Goal: Information Seeking & Learning: Learn about a topic

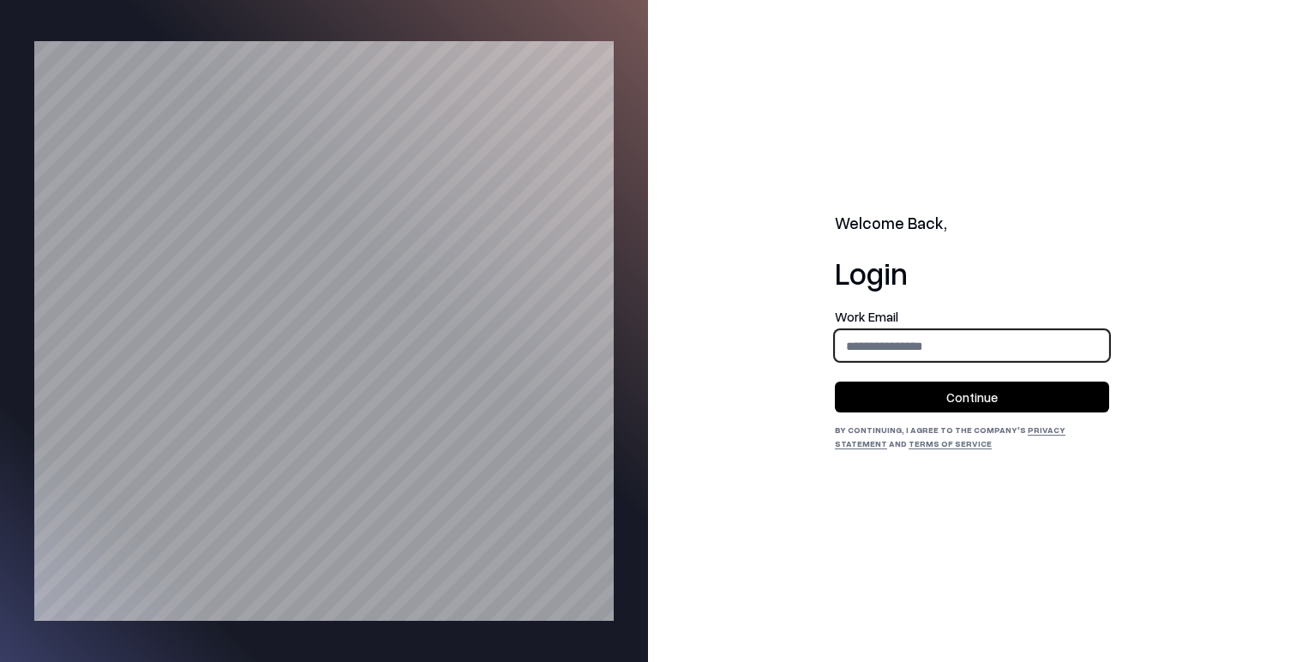
click at [995, 346] on input "email" at bounding box center [972, 346] width 273 height 32
type input "**********"
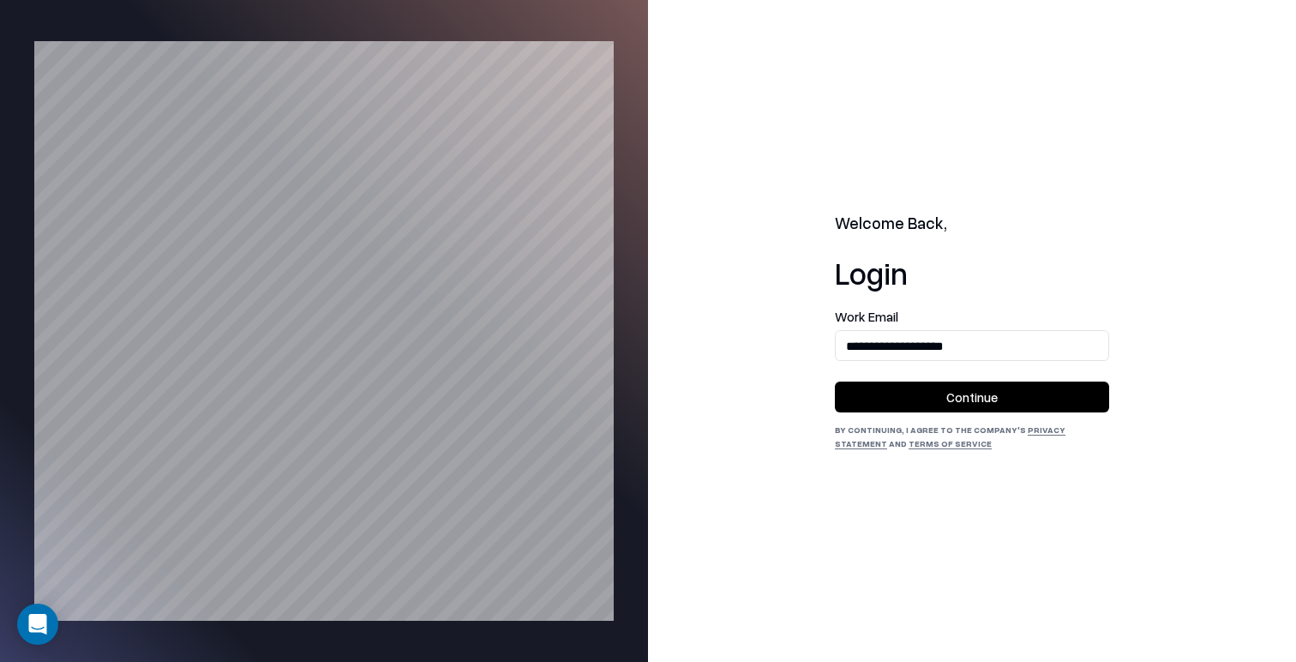
drag, startPoint x: 971, startPoint y: 403, endPoint x: 957, endPoint y: 358, distance: 46.6
click at [971, 403] on button "Continue" at bounding box center [972, 397] width 274 height 31
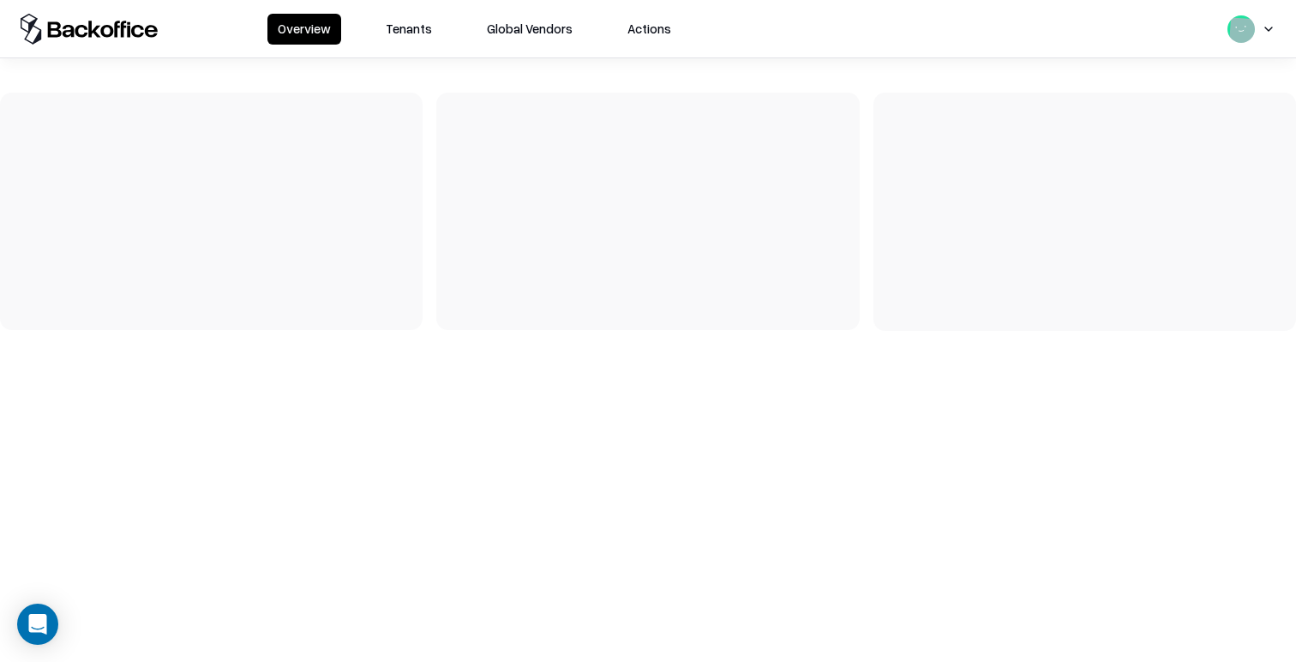
click at [421, 30] on button "Tenants" at bounding box center [409, 29] width 67 height 31
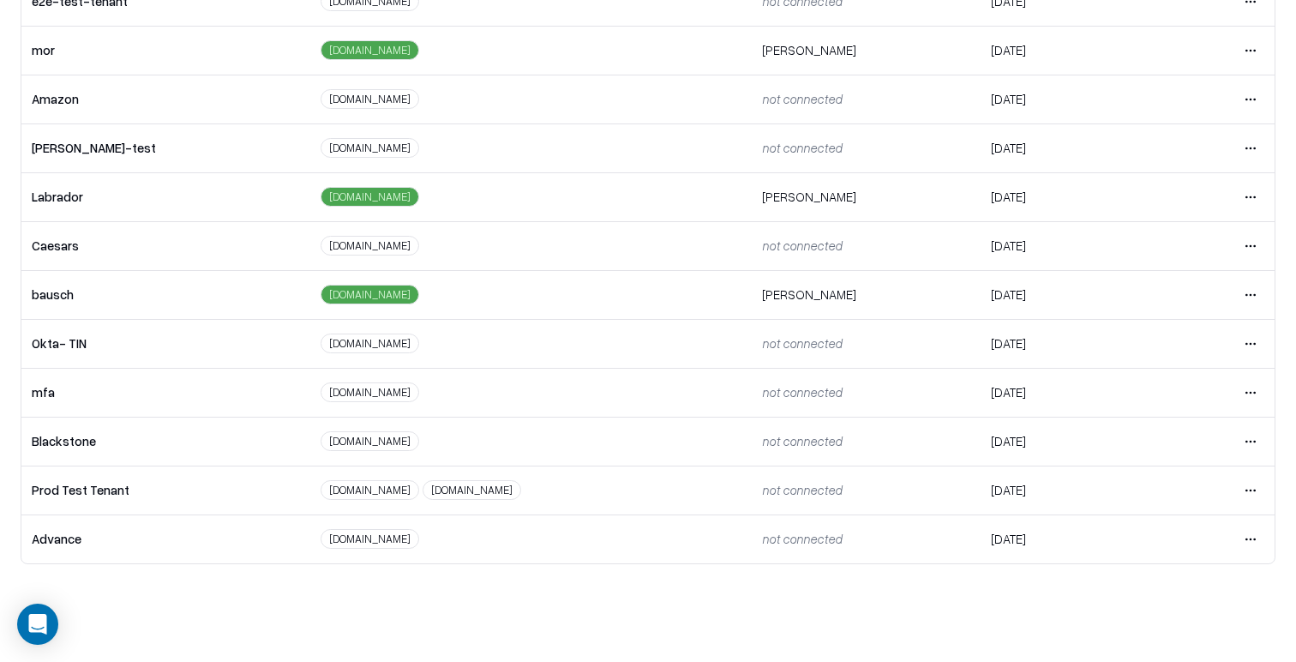
scroll to position [82, 0]
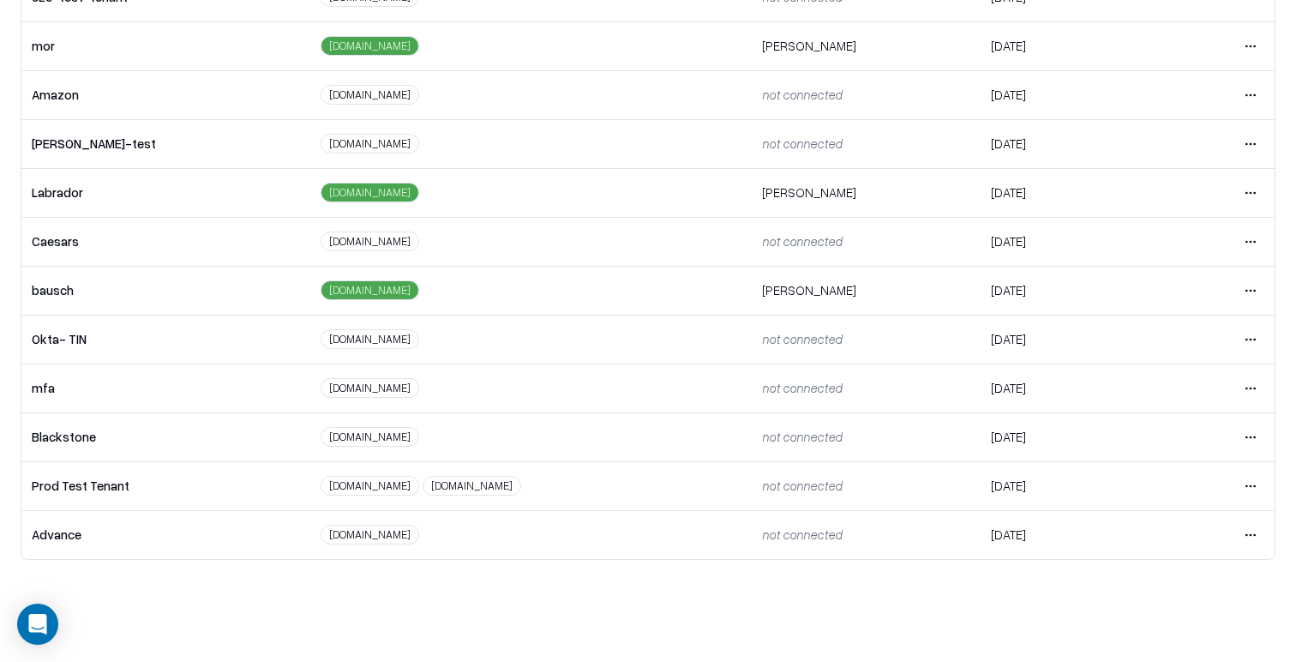
click at [1259, 532] on html "Overview Tenants Global Vendors Actions Tenants Add Tenant Tenant name Domain A…" at bounding box center [648, 249] width 1296 height 662
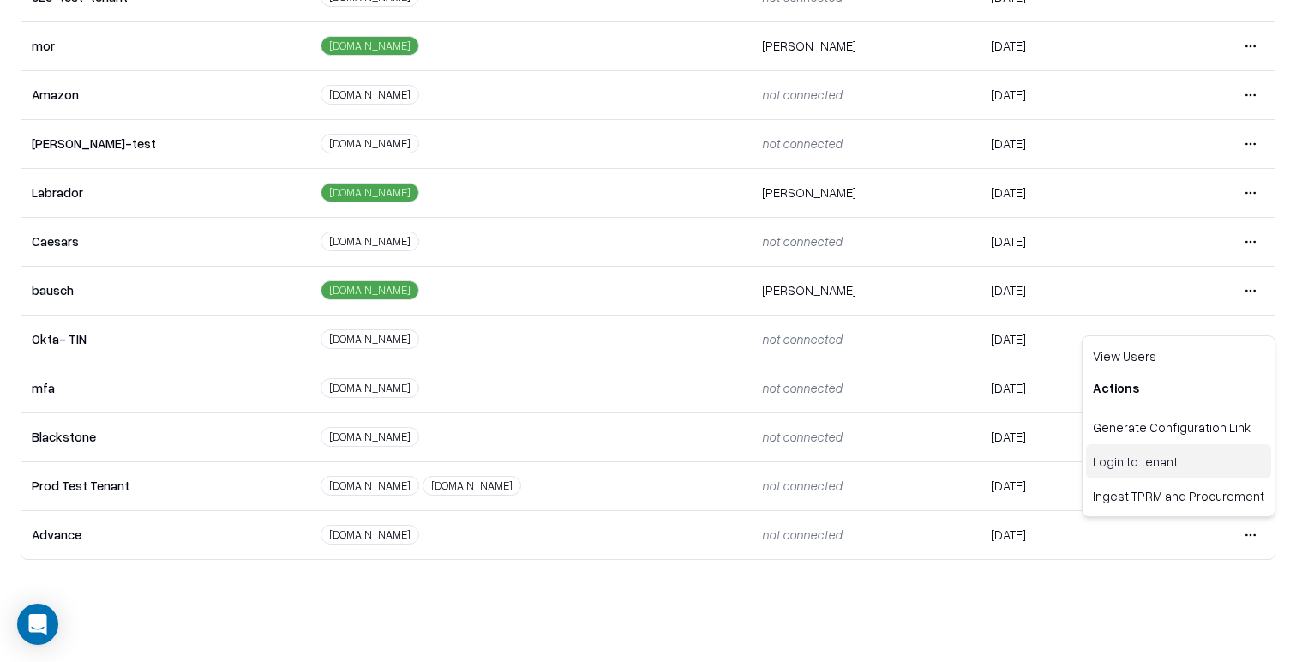
click at [1159, 466] on div "Login to tenant" at bounding box center [1178, 461] width 185 height 34
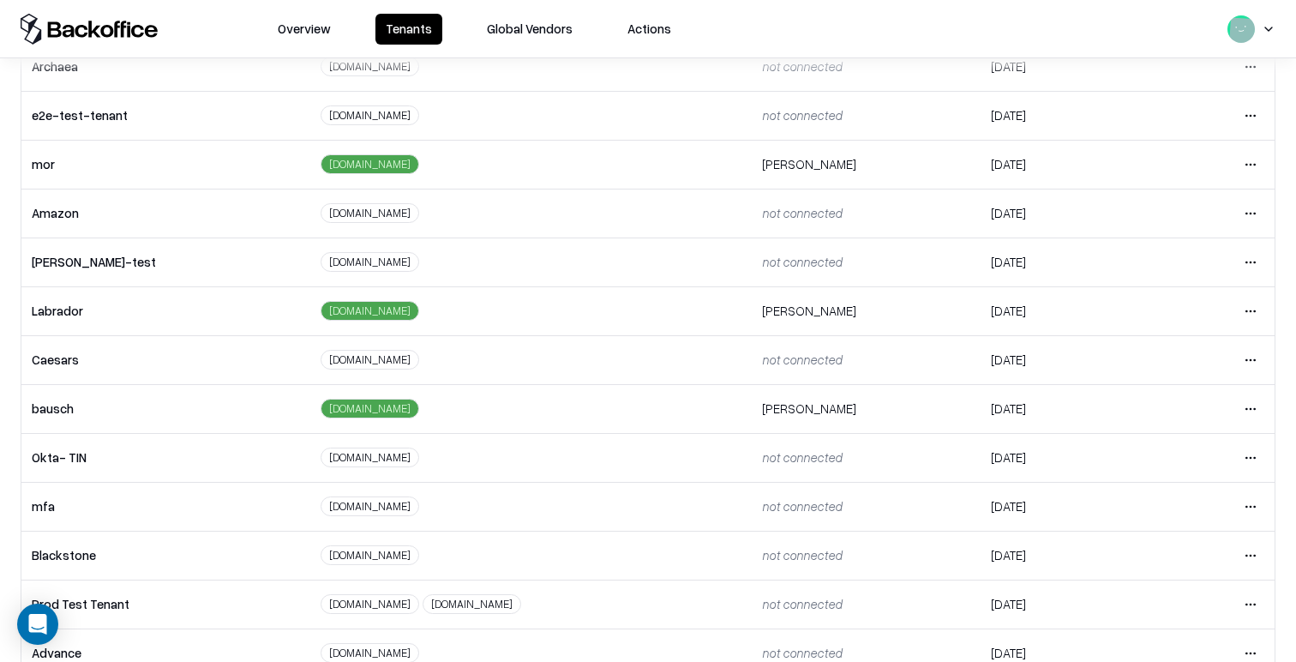
scroll to position [360, 0]
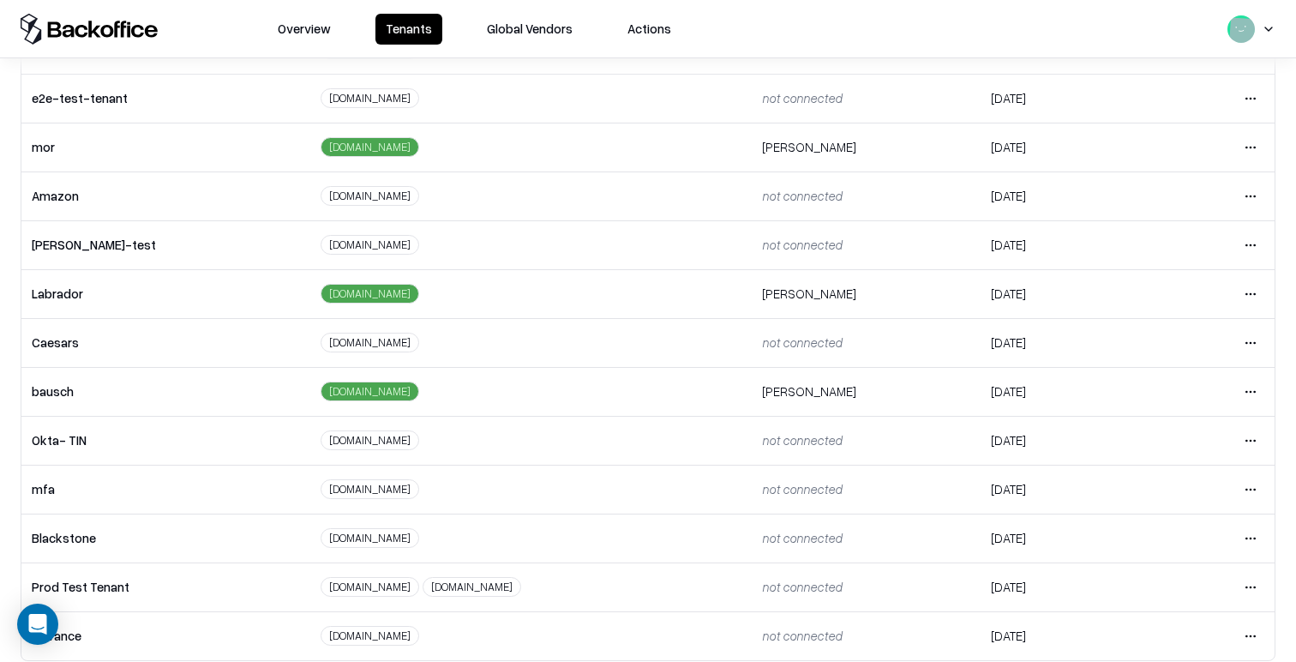
click at [1248, 394] on html "Overview Tenants Global Vendors Actions Tenants Add Tenant Tenant name Domain A…" at bounding box center [648, 331] width 1296 height 662
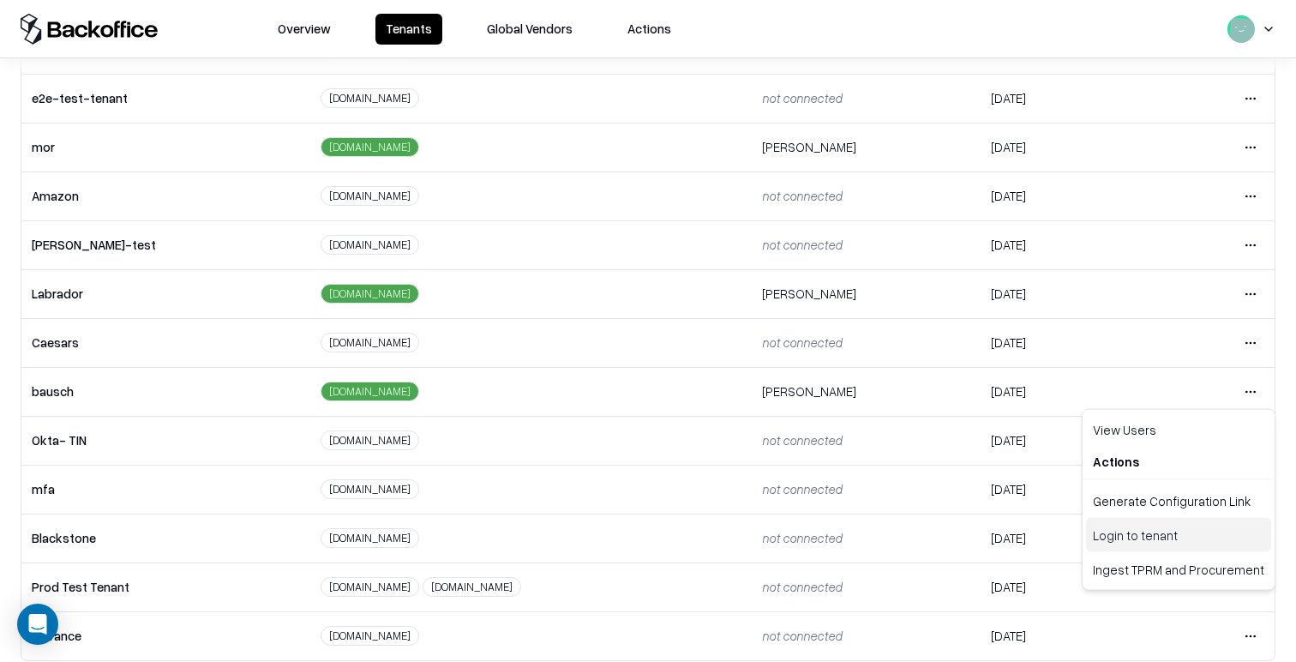
click at [1157, 540] on div "Login to tenant" at bounding box center [1178, 535] width 185 height 34
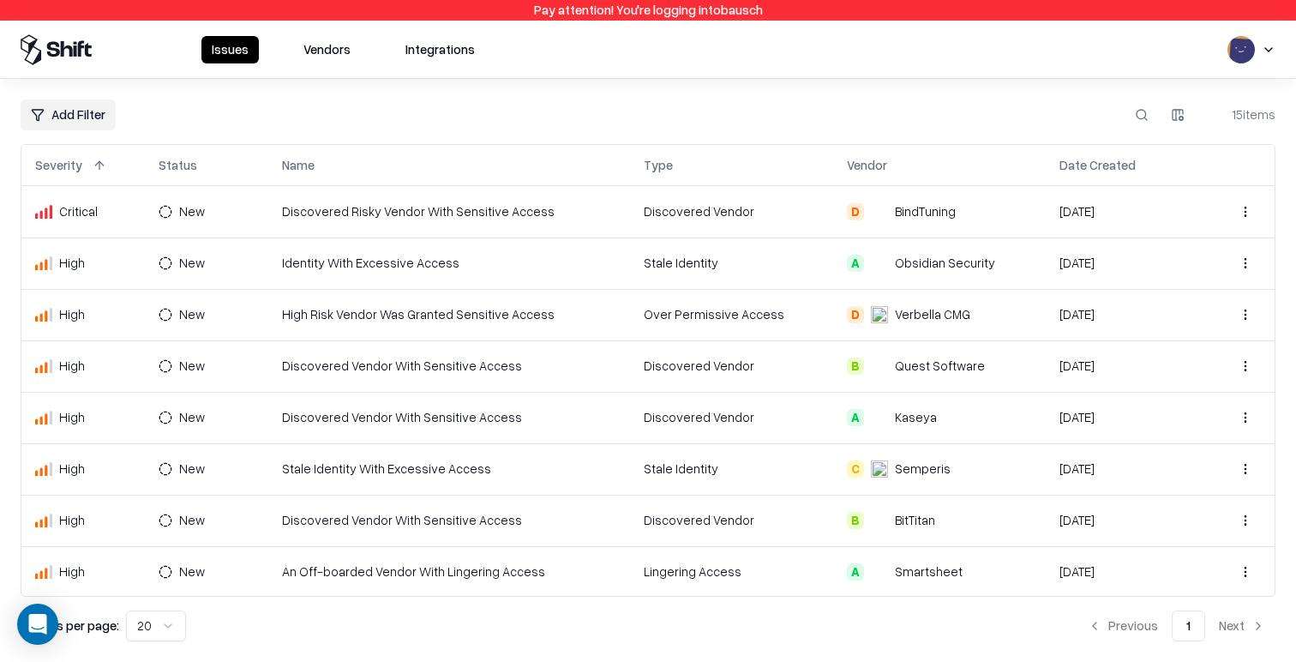
click at [330, 51] on button "Vendors" at bounding box center [327, 49] width 68 height 27
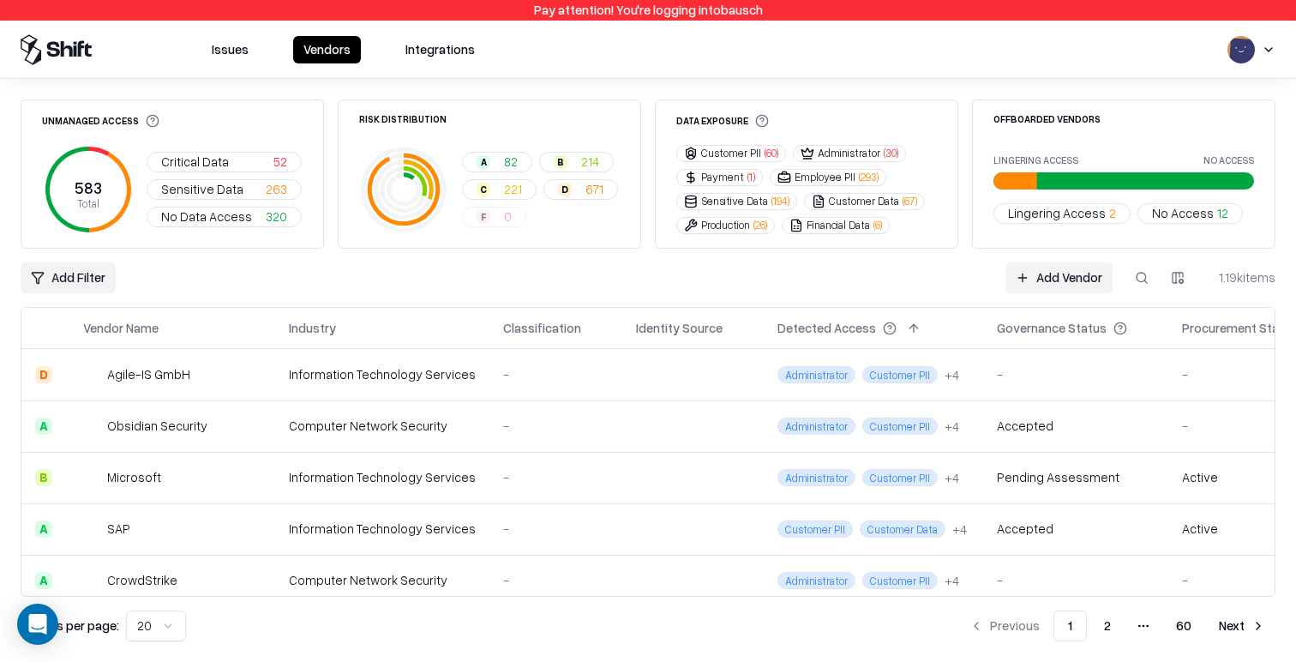
click at [642, 281] on div "Add Filter Add Vendor 1.19k items" at bounding box center [648, 277] width 1255 height 31
click at [496, 274] on div "Add Filter Add Vendor 1.19k items" at bounding box center [648, 277] width 1255 height 31
click at [504, 159] on span "82" at bounding box center [511, 162] width 14 height 18
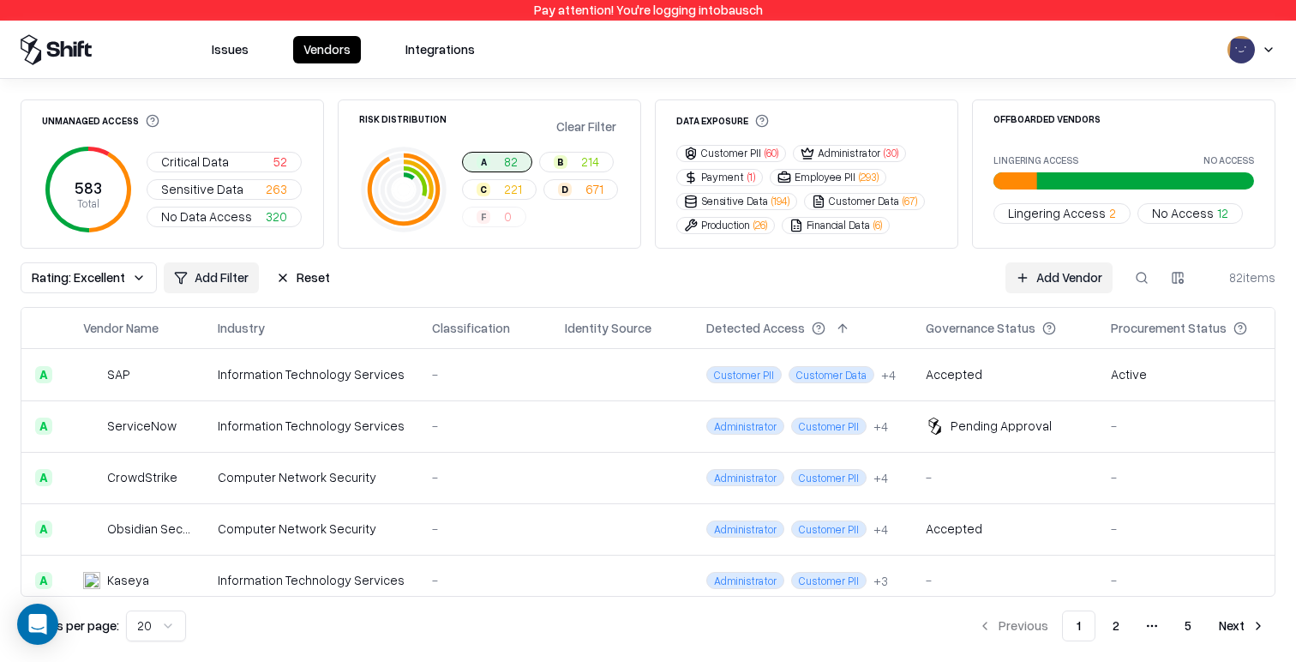
click at [503, 186] on button "C 221" at bounding box center [499, 189] width 75 height 21
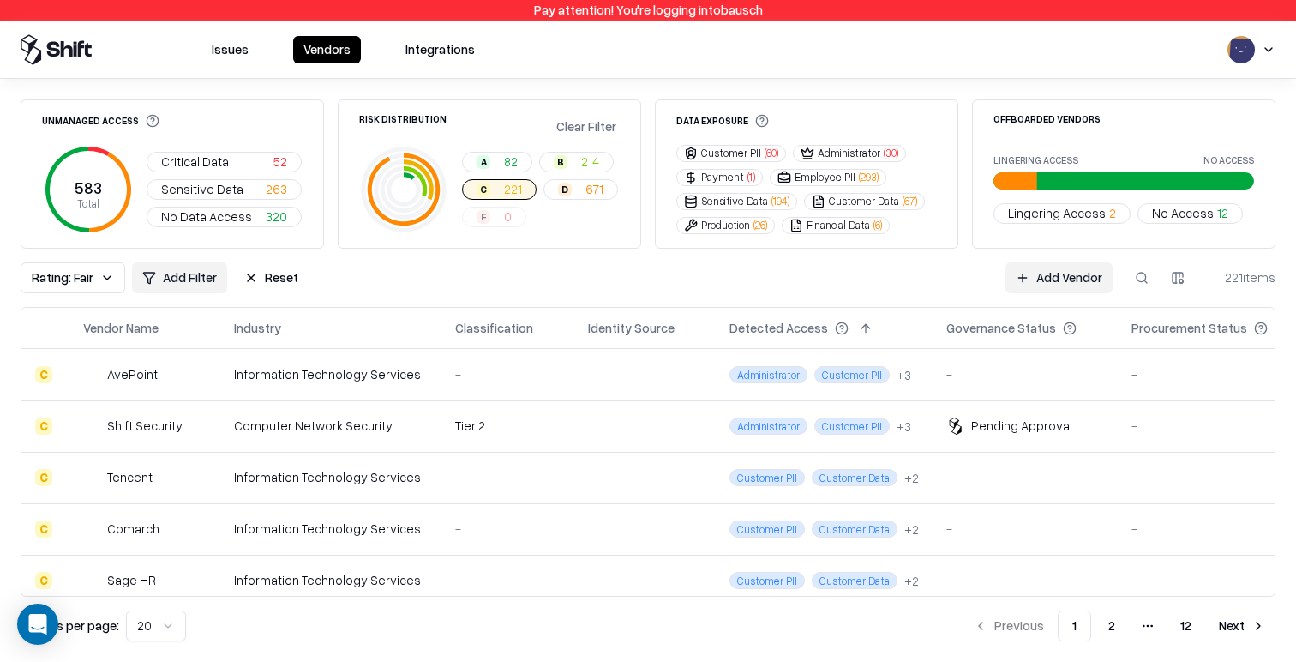
click at [577, 165] on button "B 214" at bounding box center [576, 162] width 75 height 21
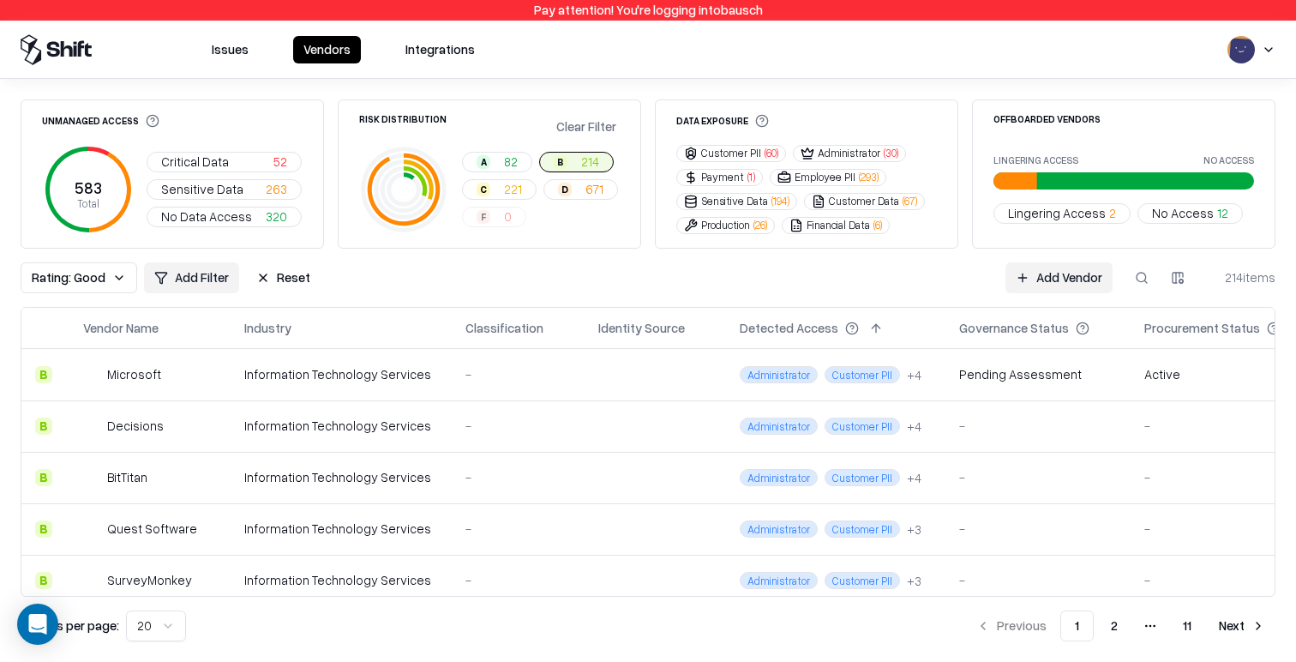
click at [578, 189] on button "D 671" at bounding box center [581, 189] width 75 height 21
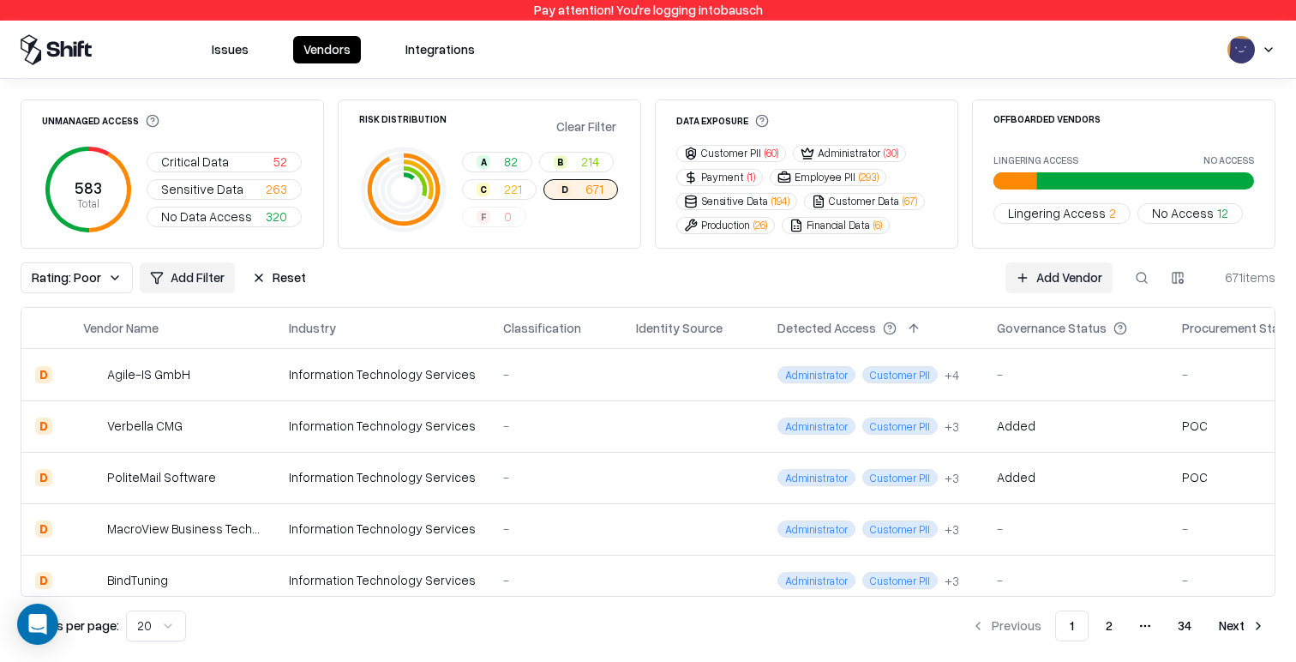
click at [502, 187] on button "C 221" at bounding box center [499, 189] width 75 height 21
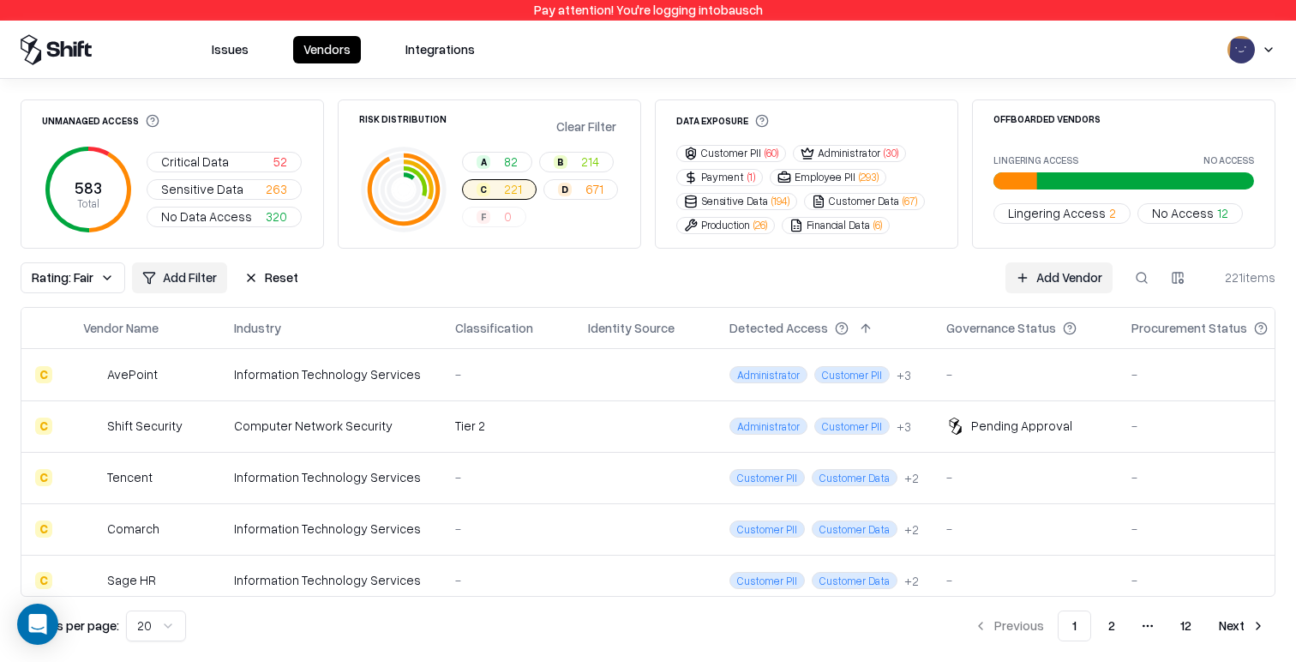
drag, startPoint x: 583, startPoint y: 127, endPoint x: 635, endPoint y: 117, distance: 53.3
click at [583, 127] on button "Clear Filter" at bounding box center [586, 126] width 67 height 25
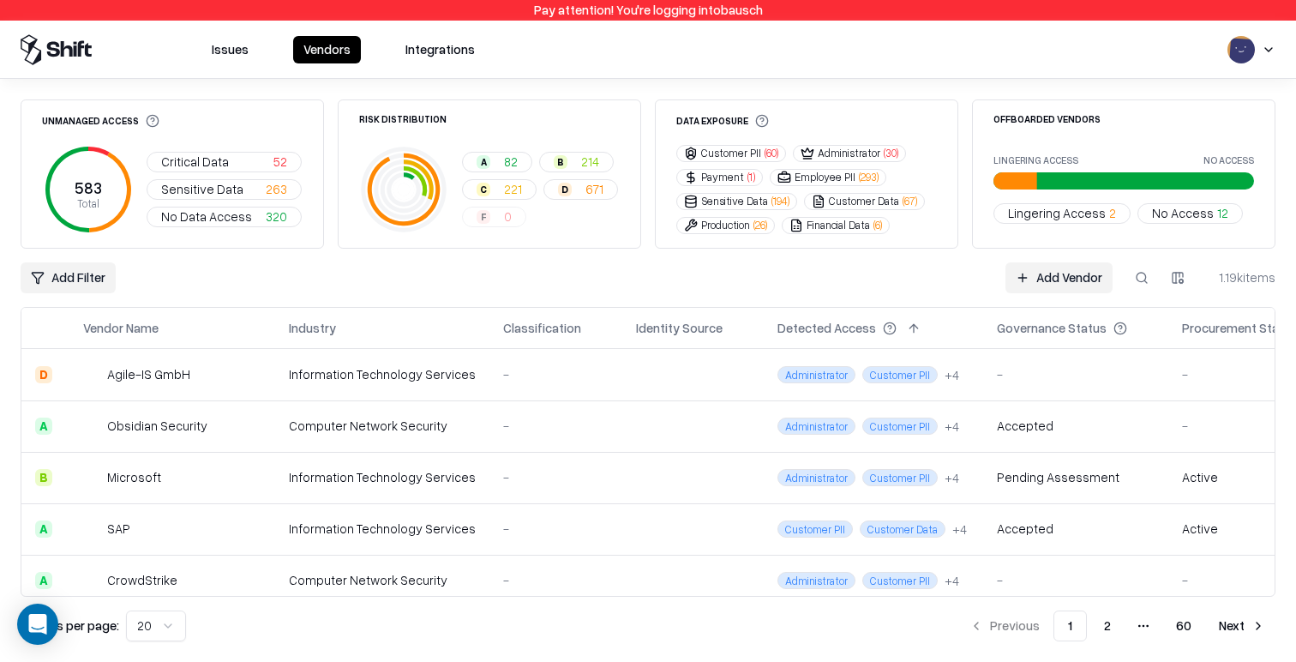
click at [884, 86] on div "Unmanaged Access 583 Total Critical Data 52 Sensitive Data 263 No Data Access 3…" at bounding box center [648, 370] width 1296 height 583
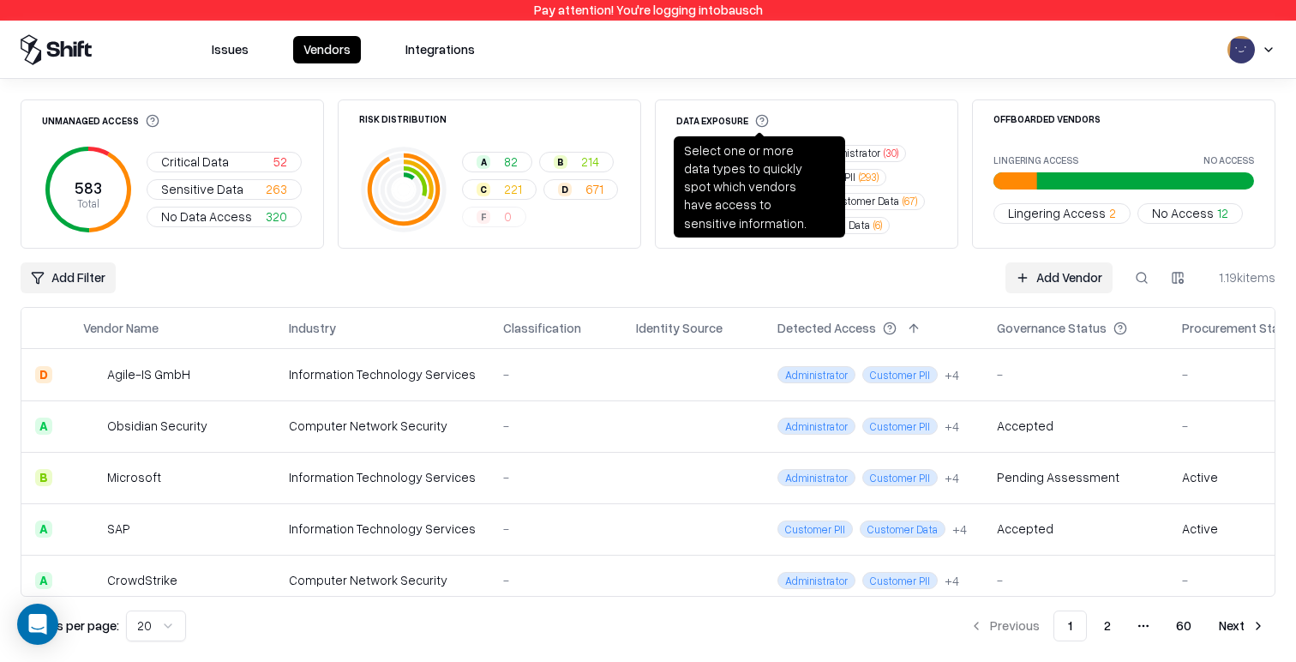
click at [820, 99] on div "Data Exposure Customer PII ( 60 ) Administrator ( 30 ) Payment ( 1 ) Employee P…" at bounding box center [807, 173] width 304 height 149
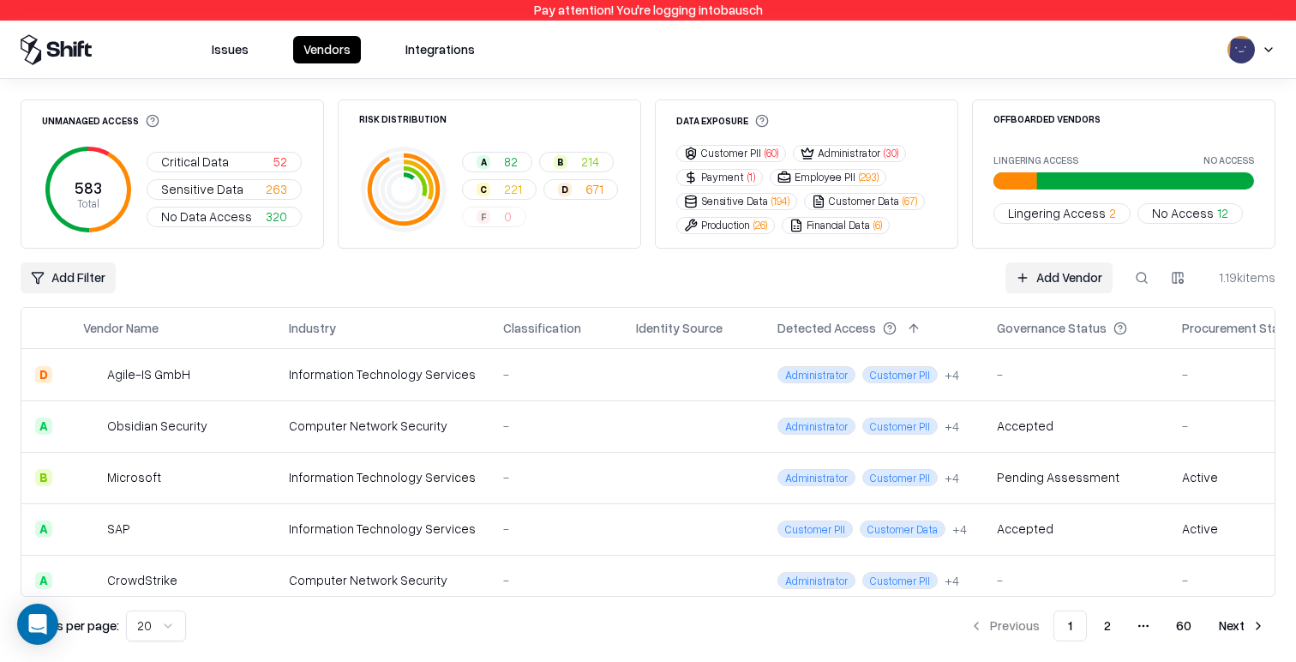
click at [857, 225] on button "Financial Data ( 6 )" at bounding box center [836, 225] width 108 height 17
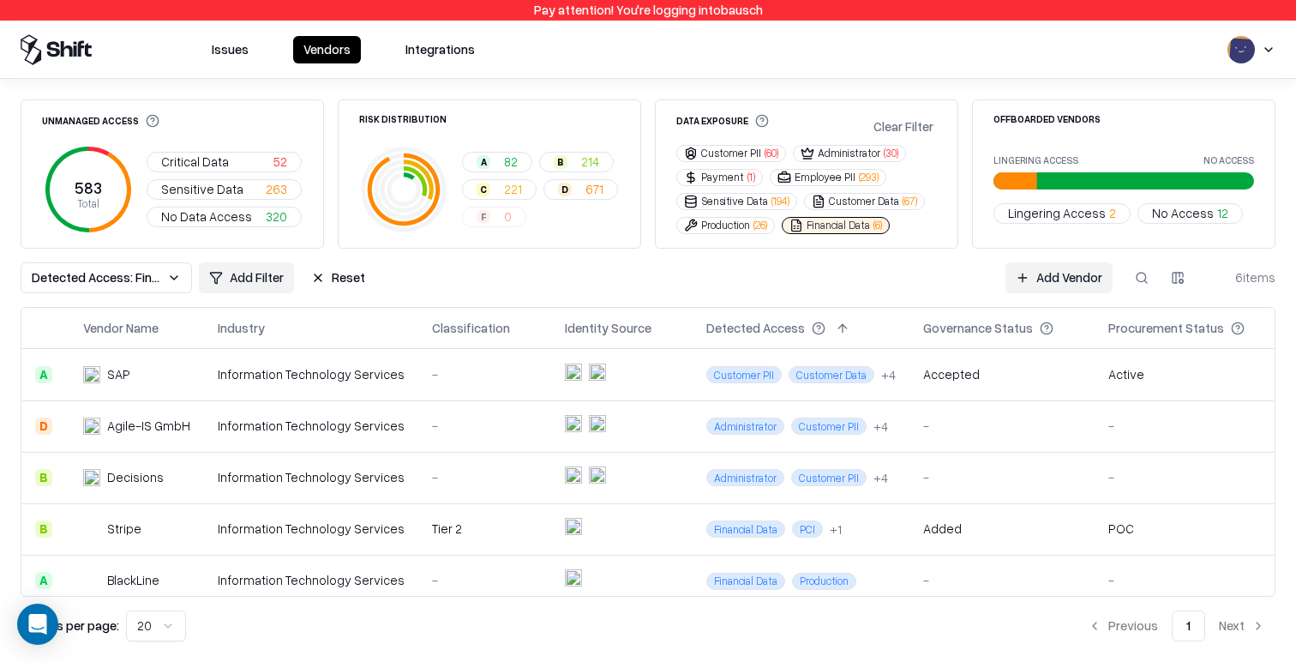
click at [611, 222] on div "A 82 B 214 C 221 D 671 F 0" at bounding box center [541, 189] width 158 height 75
click at [743, 223] on button "Production ( 26 )" at bounding box center [725, 225] width 99 height 17
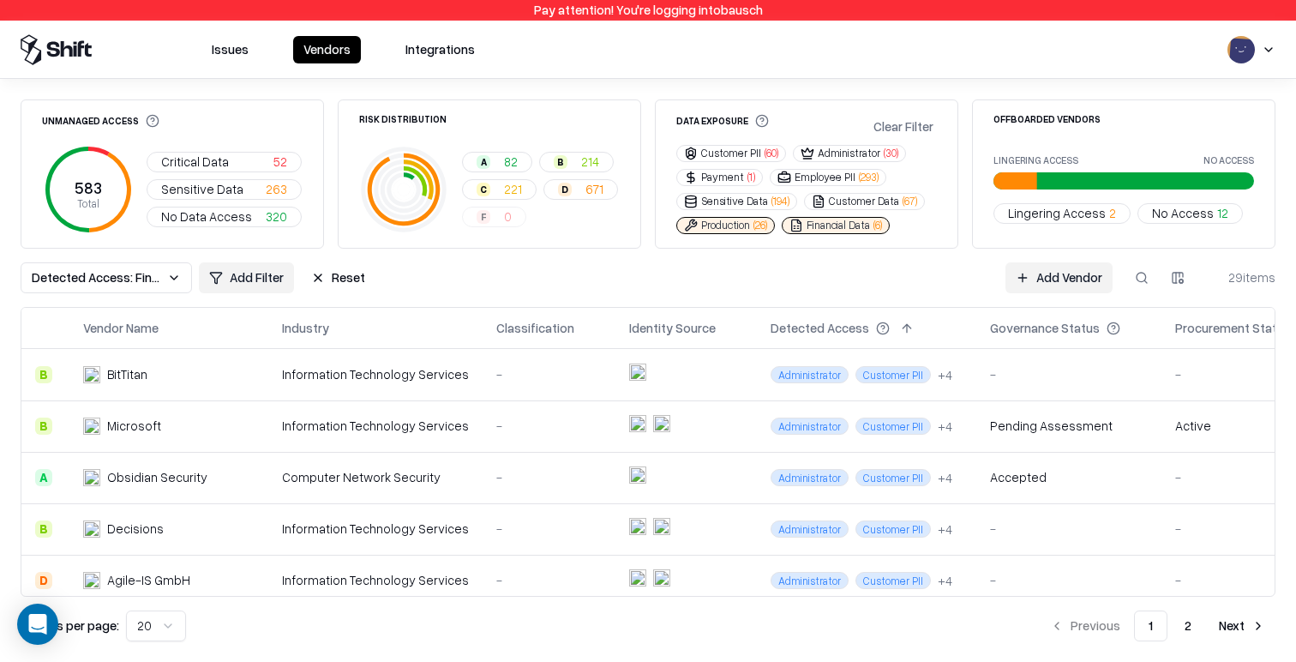
drag, startPoint x: 822, startPoint y: 221, endPoint x: 746, endPoint y: 226, distance: 76.5
click at [821, 221] on button "Financial Data ( 6 )" at bounding box center [836, 225] width 108 height 17
drag, startPoint x: 730, startPoint y: 227, endPoint x: 722, endPoint y: 298, distance: 70.7
click at [730, 227] on button "Production ( 26 )" at bounding box center [725, 225] width 99 height 17
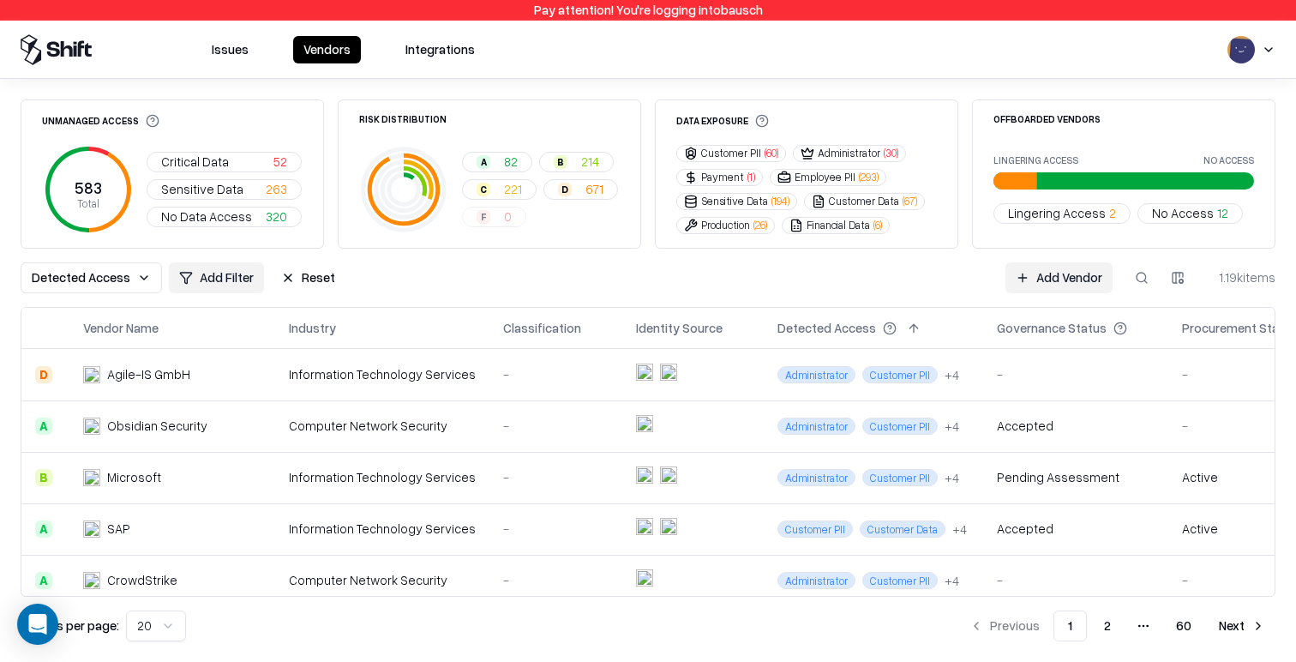
click at [232, 170] on button "Critical Data 52" at bounding box center [224, 162] width 155 height 21
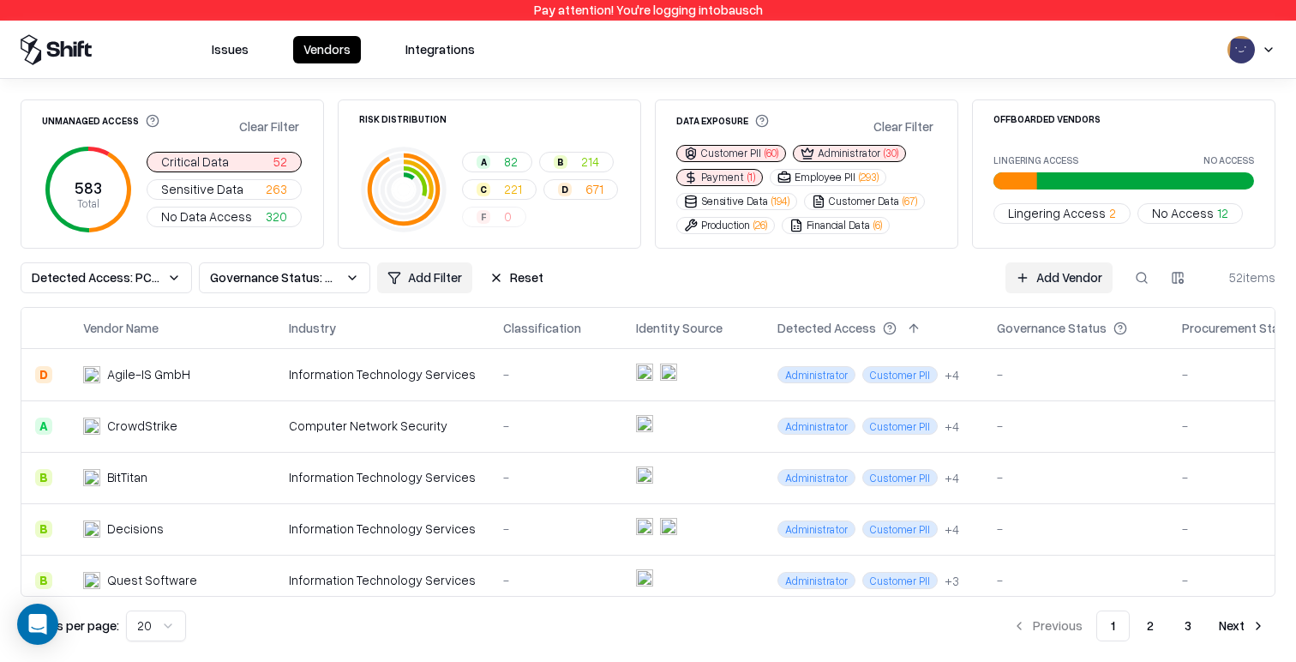
click at [233, 193] on span "Sensitive Data" at bounding box center [202, 189] width 82 height 18
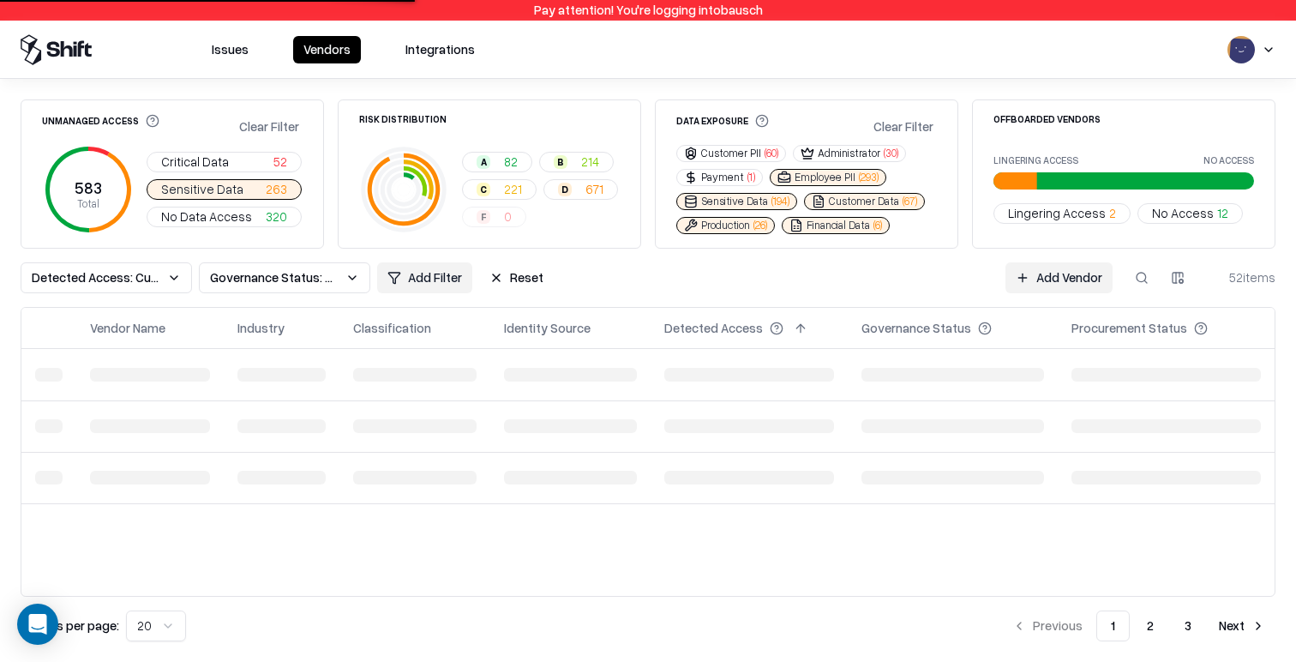
click at [239, 213] on span "No Data Access" at bounding box center [206, 216] width 91 height 18
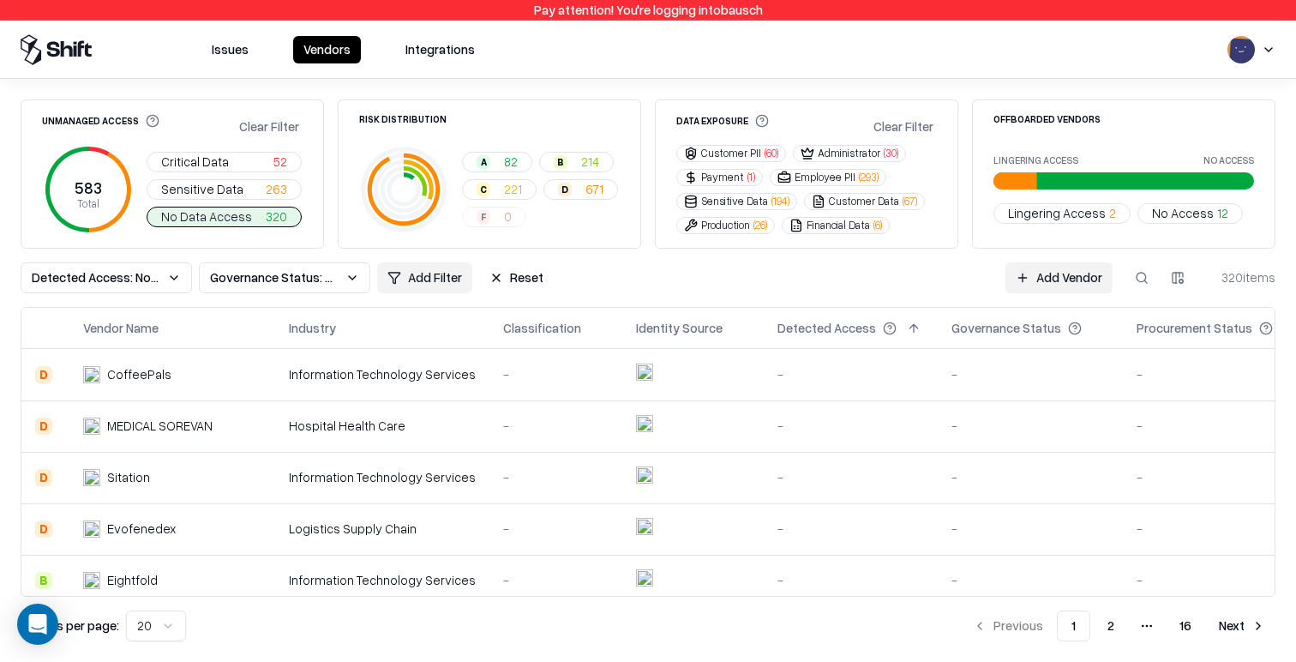
click at [245, 236] on div "Unmanaged Access Clear Filter 583 Total Critical Data 52 Sensitive Data 263 No …" at bounding box center [173, 173] width 304 height 149
click at [1059, 219] on span "Lingering Access" at bounding box center [1057, 213] width 98 height 18
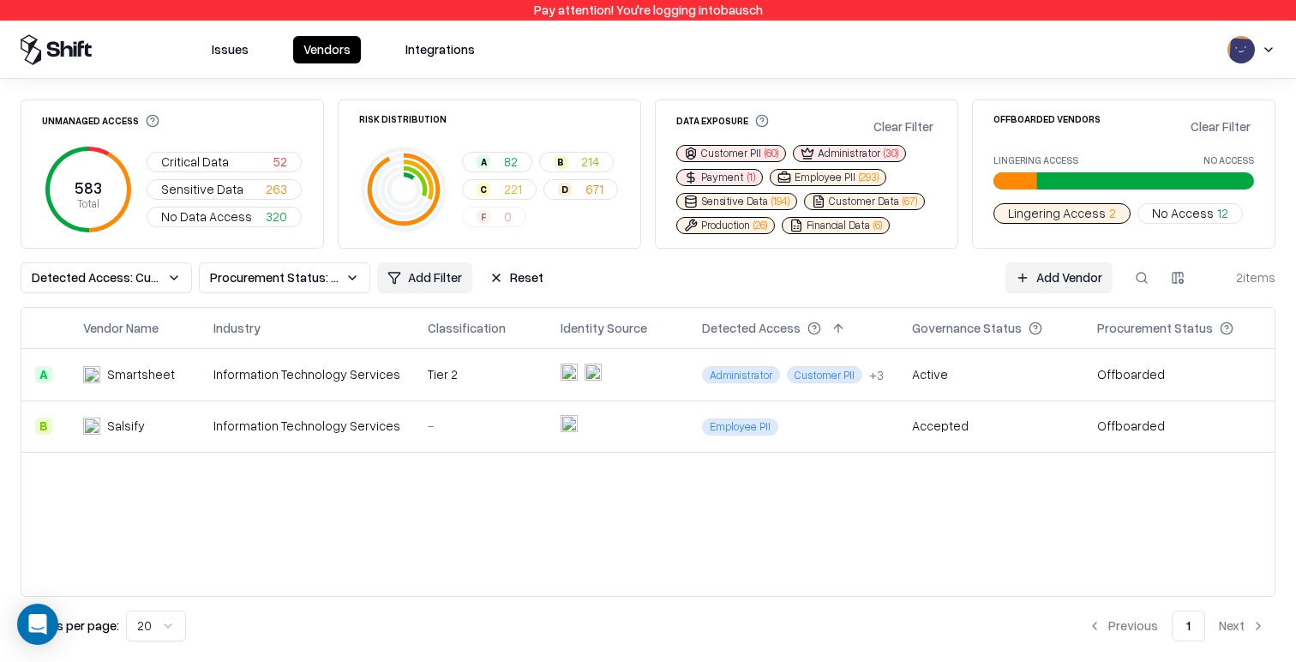
click at [346, 377] on div "Information Technology Services" at bounding box center [306, 374] width 187 height 18
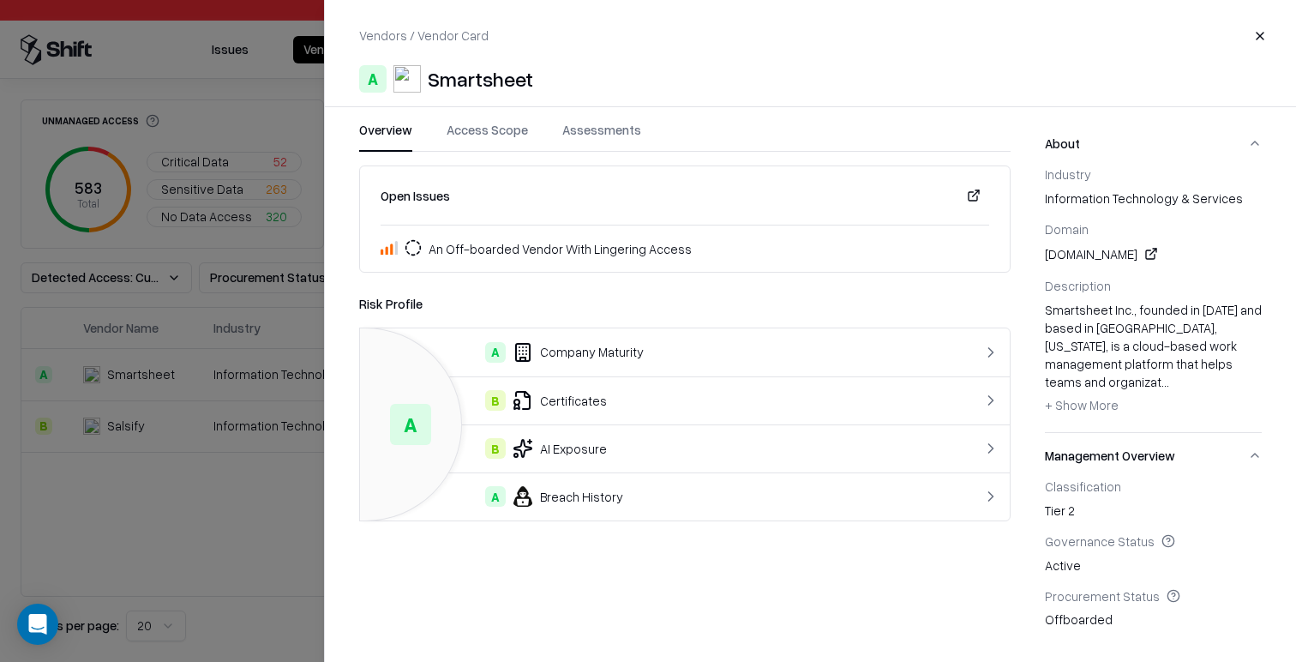
drag, startPoint x: 229, startPoint y: 492, endPoint x: 310, endPoint y: 469, distance: 83.9
click at [229, 492] on div at bounding box center [648, 331] width 1296 height 662
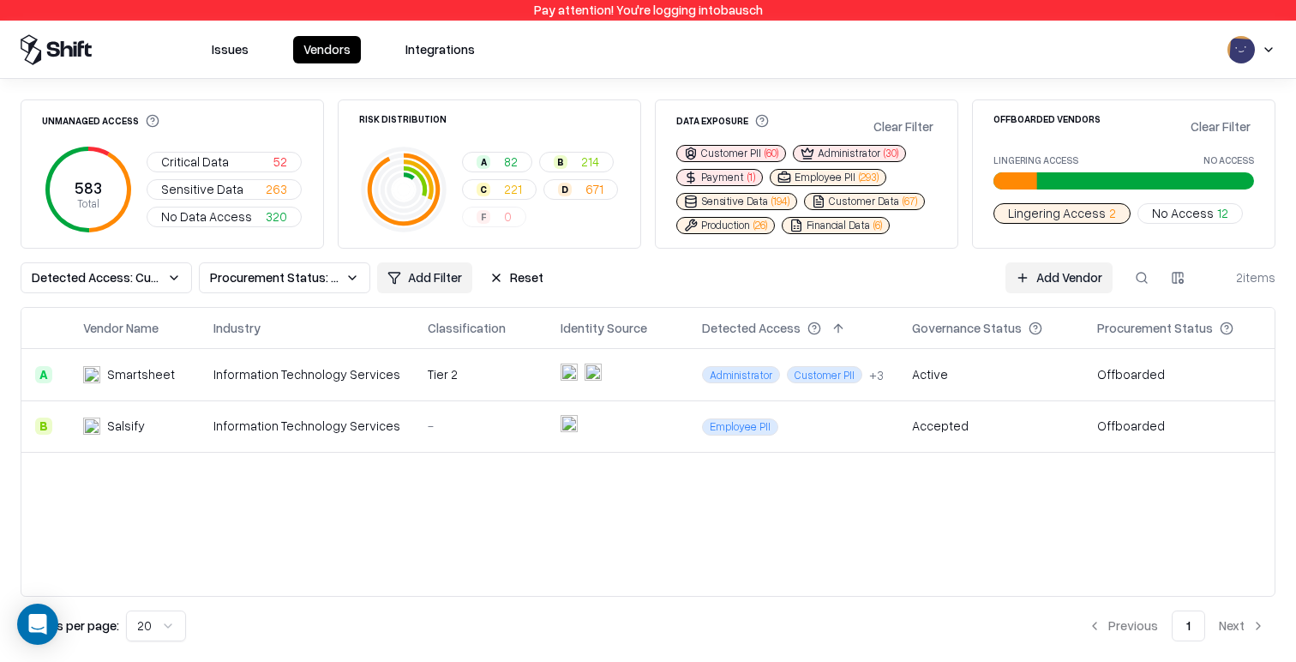
click at [402, 439] on td "Information Technology Services" at bounding box center [307, 425] width 214 height 51
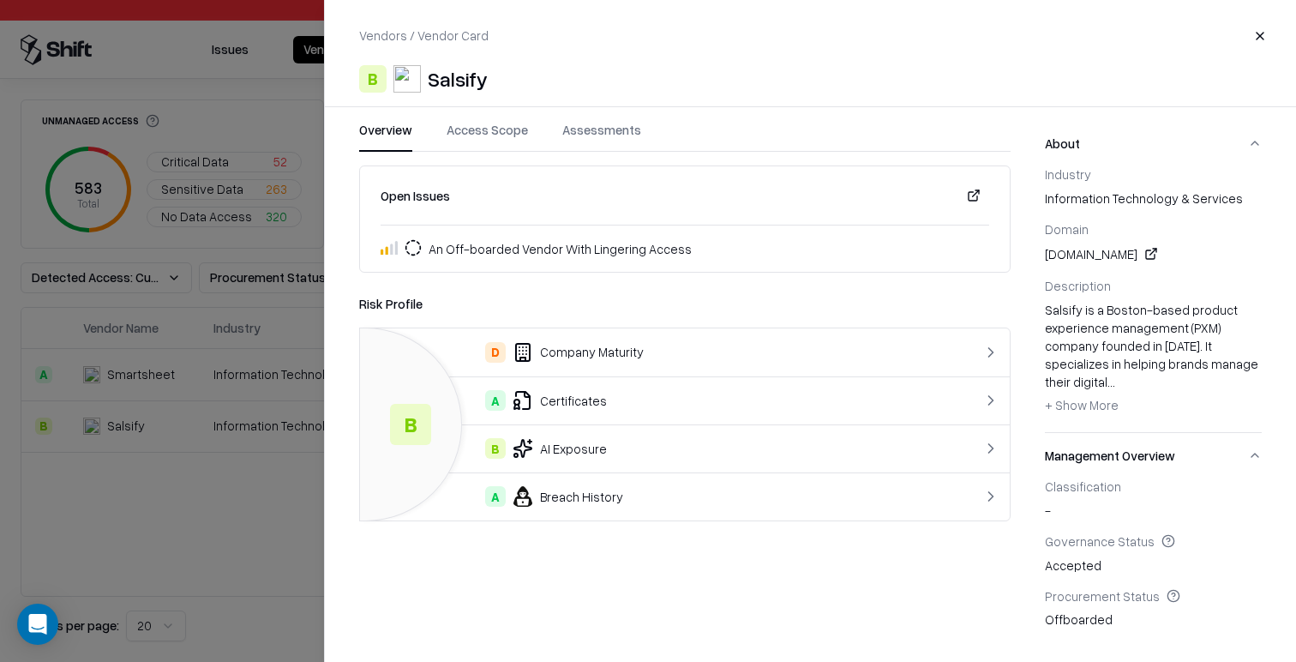
click at [249, 445] on div at bounding box center [648, 331] width 1296 height 662
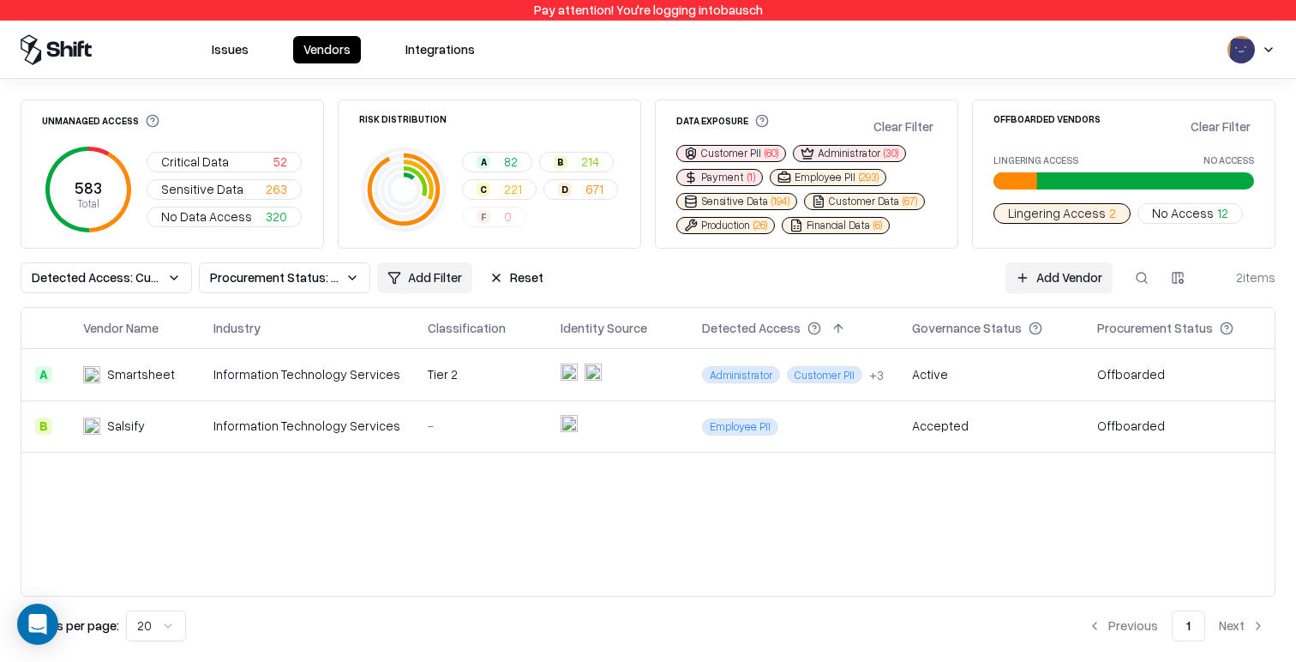
click at [890, 123] on button "Clear Filter" at bounding box center [903, 126] width 67 height 25
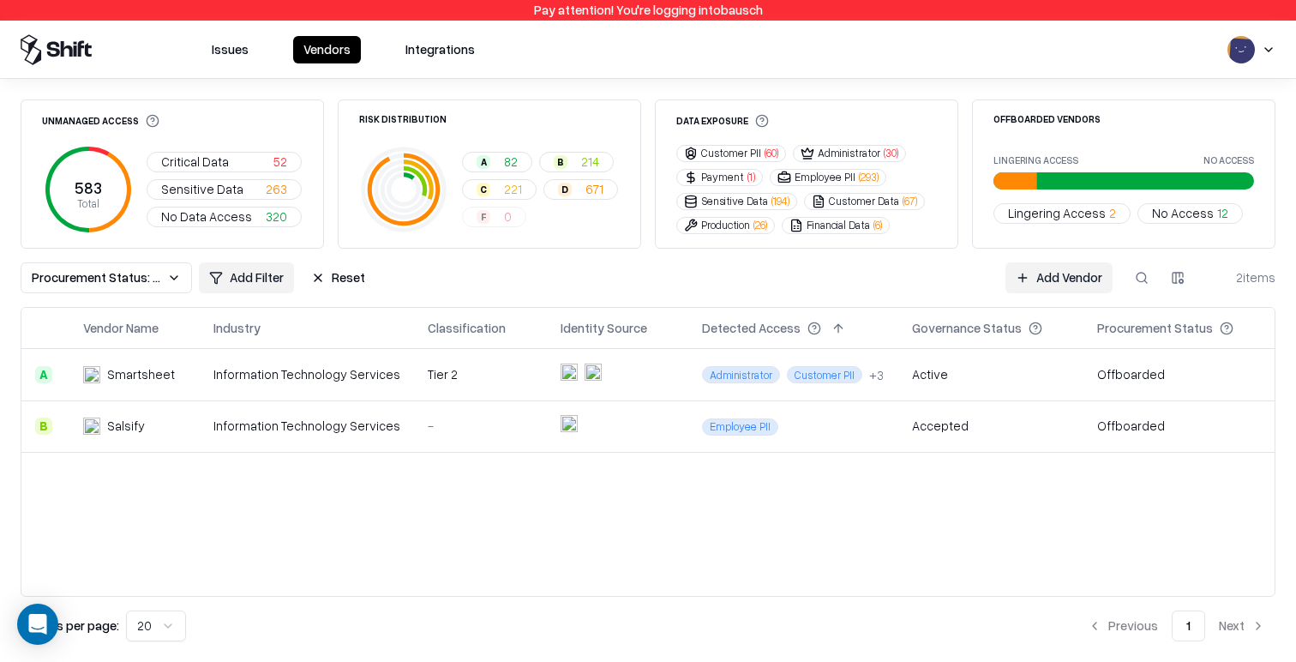
click at [1034, 72] on div "Issues Vendors Integrations" at bounding box center [648, 50] width 1296 height 58
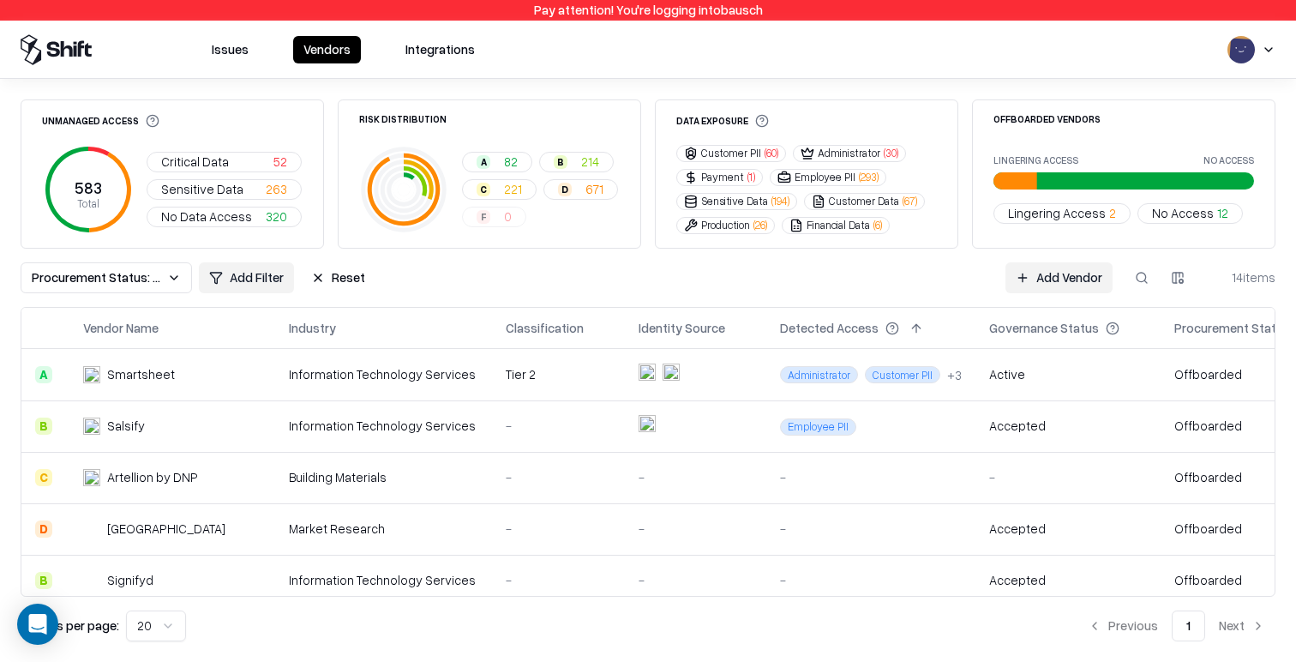
click at [697, 459] on td "-" at bounding box center [695, 477] width 141 height 51
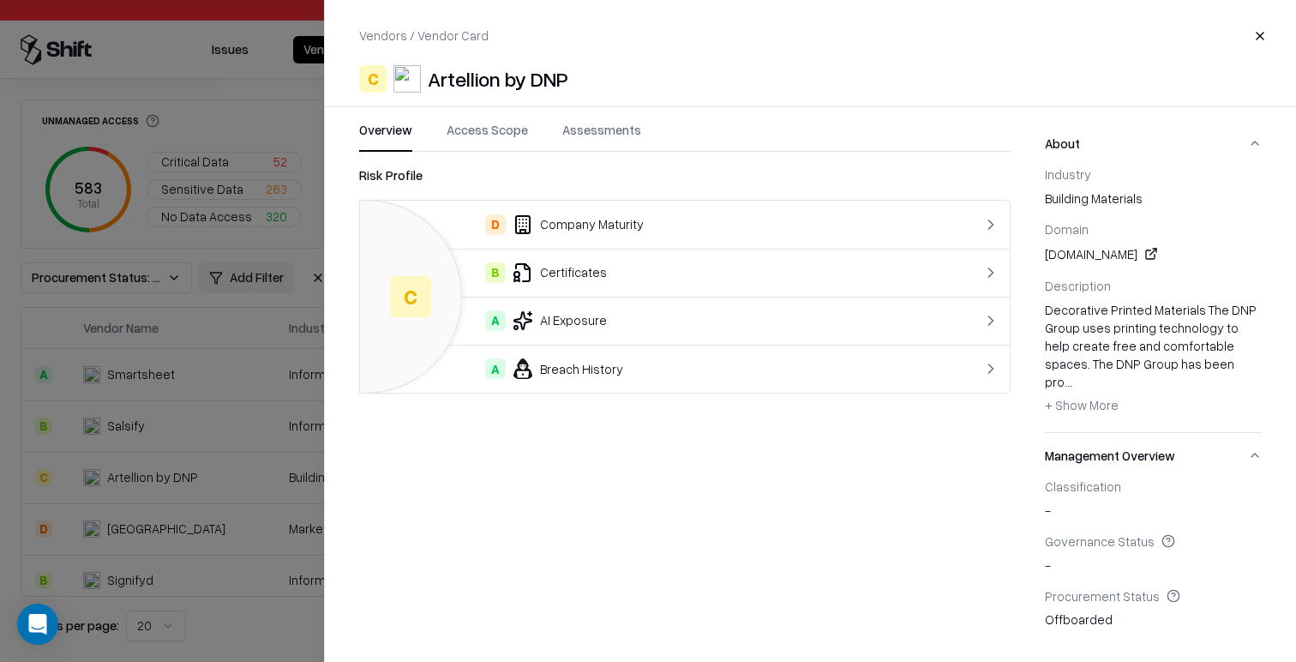
drag, startPoint x: 214, startPoint y: 497, endPoint x: 228, endPoint y: 476, distance: 25.4
click at [214, 497] on div at bounding box center [648, 331] width 1296 height 662
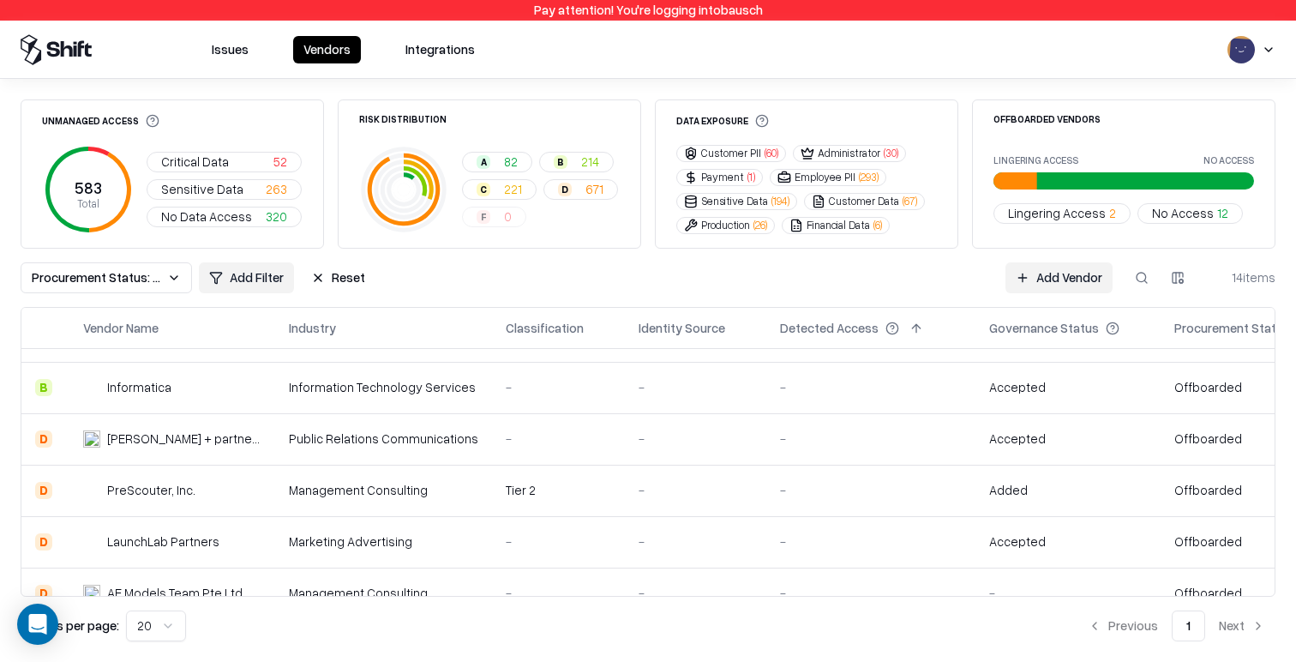
scroll to position [473, 0]
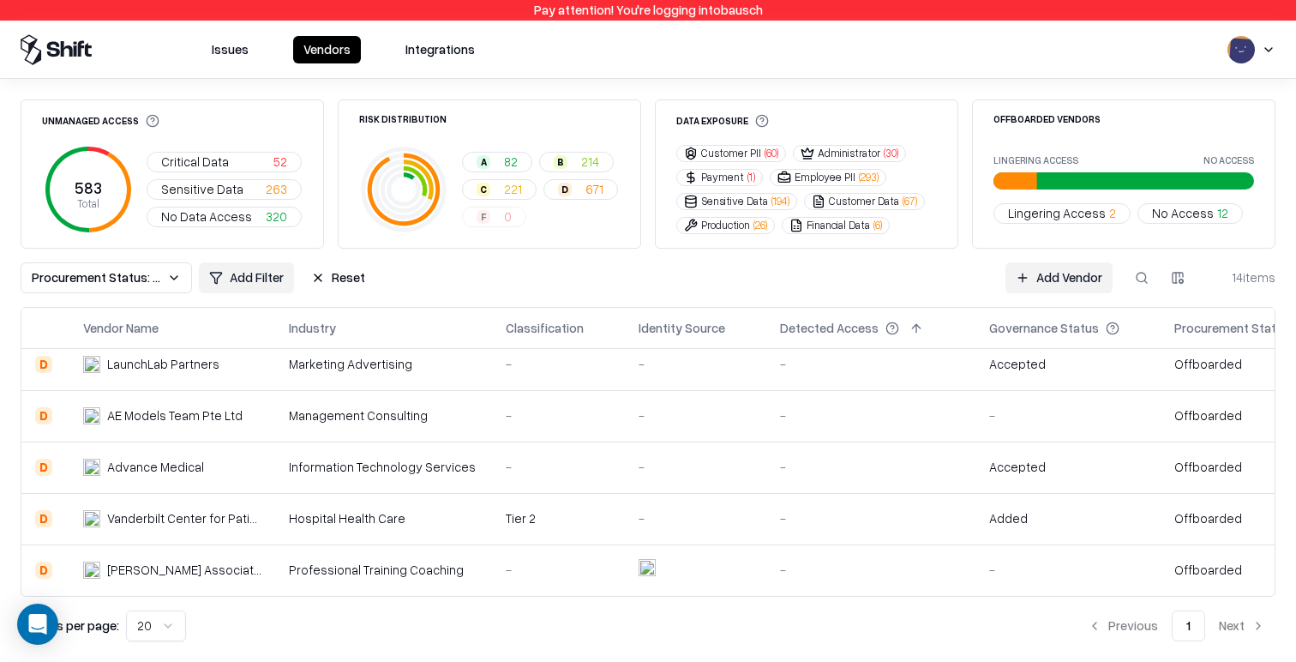
click at [376, 476] on td "Information Technology Services" at bounding box center [383, 467] width 217 height 51
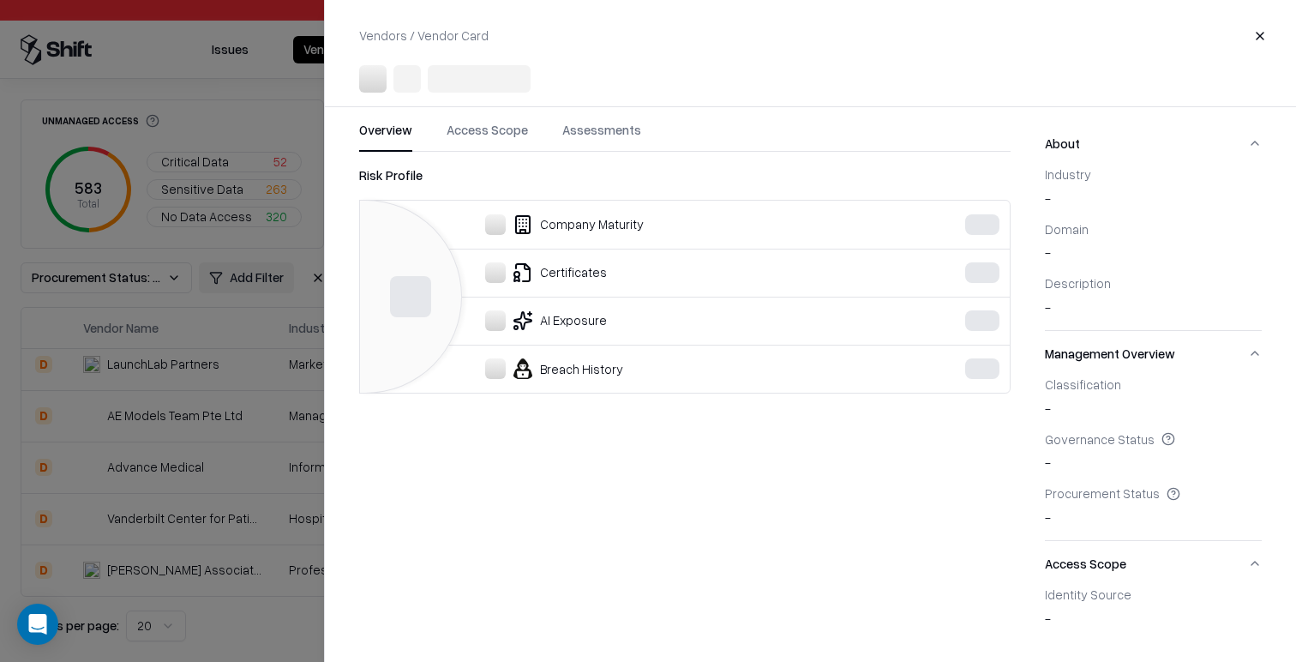
click at [262, 394] on div at bounding box center [648, 331] width 1296 height 662
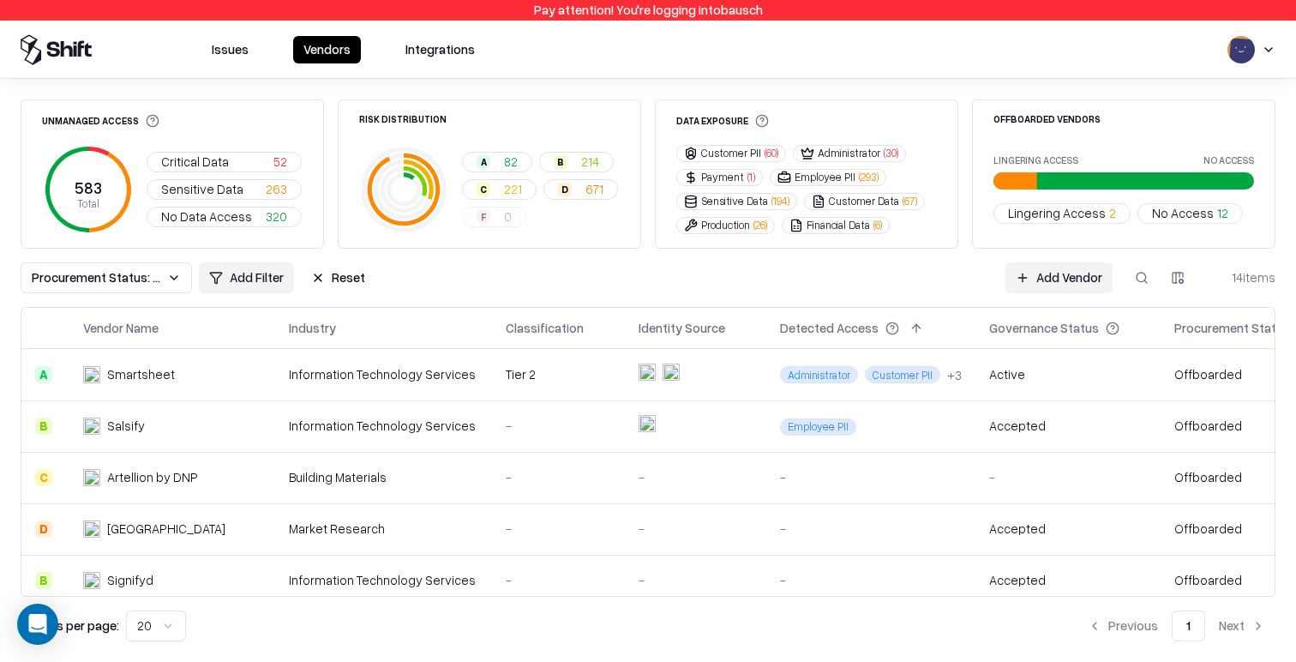
click at [358, 281] on button "Reset" at bounding box center [338, 277] width 75 height 31
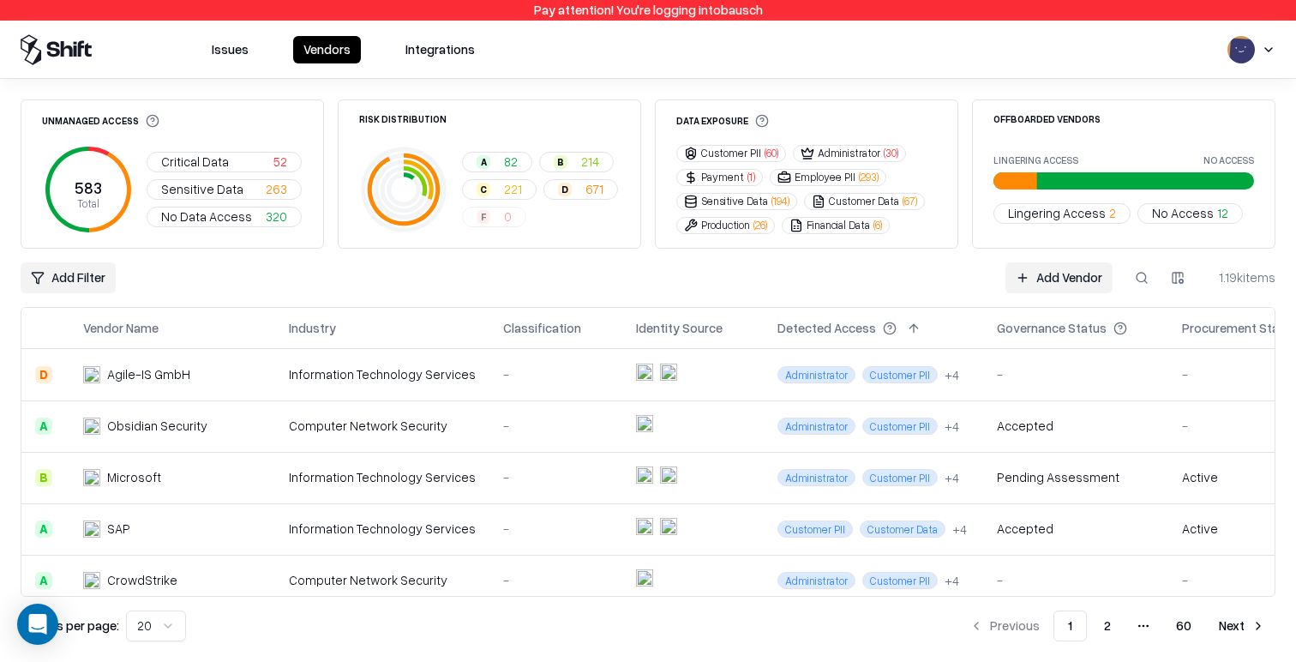
click at [241, 62] on button "Issues" at bounding box center [229, 49] width 57 height 27
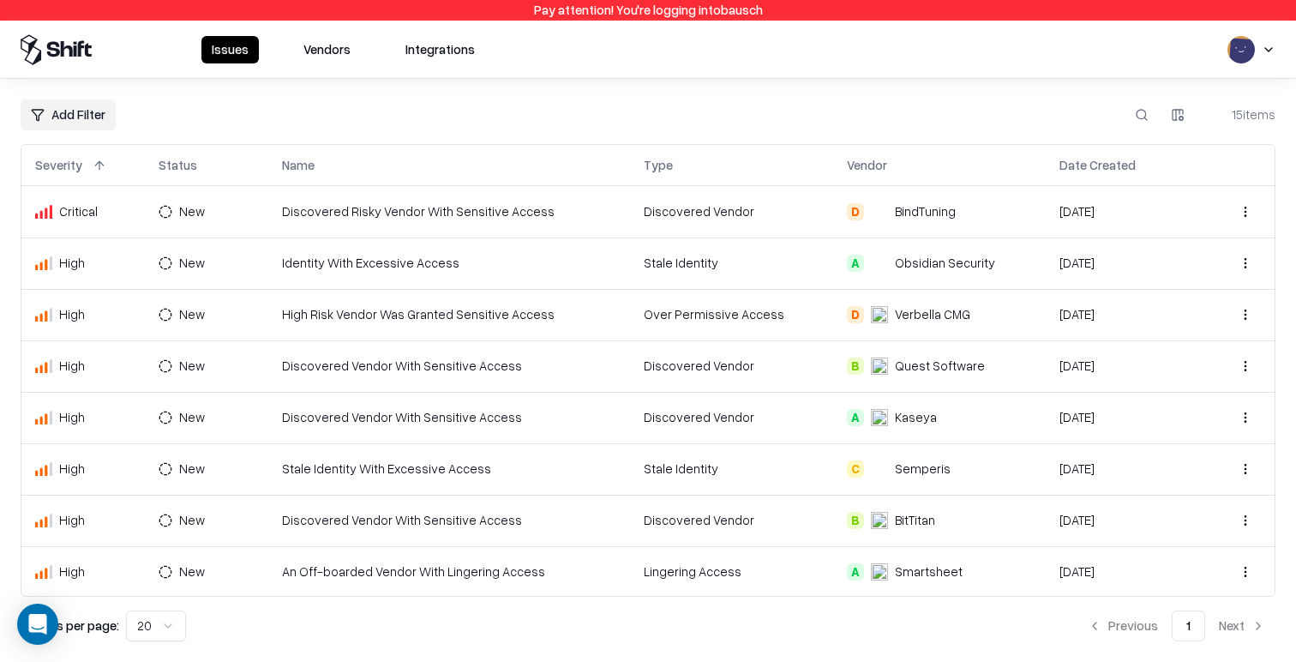
click at [803, 439] on td "Discovered Vendor" at bounding box center [731, 417] width 203 height 51
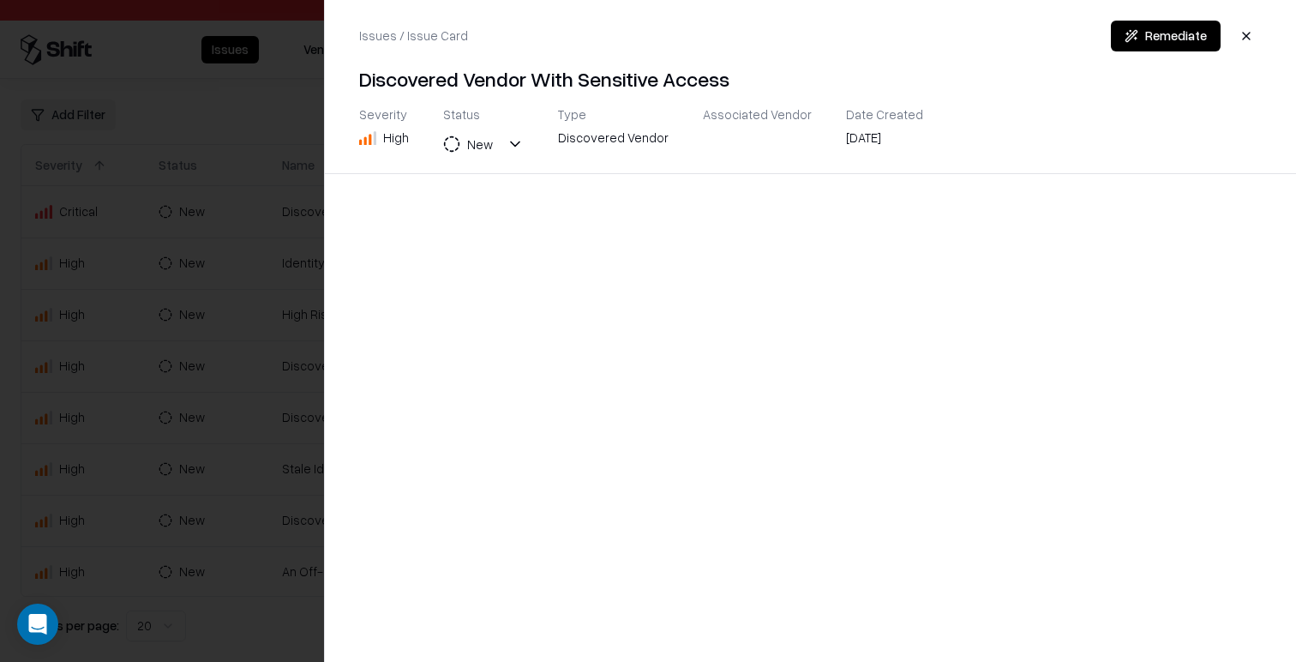
click at [163, 388] on div at bounding box center [648, 331] width 1296 height 662
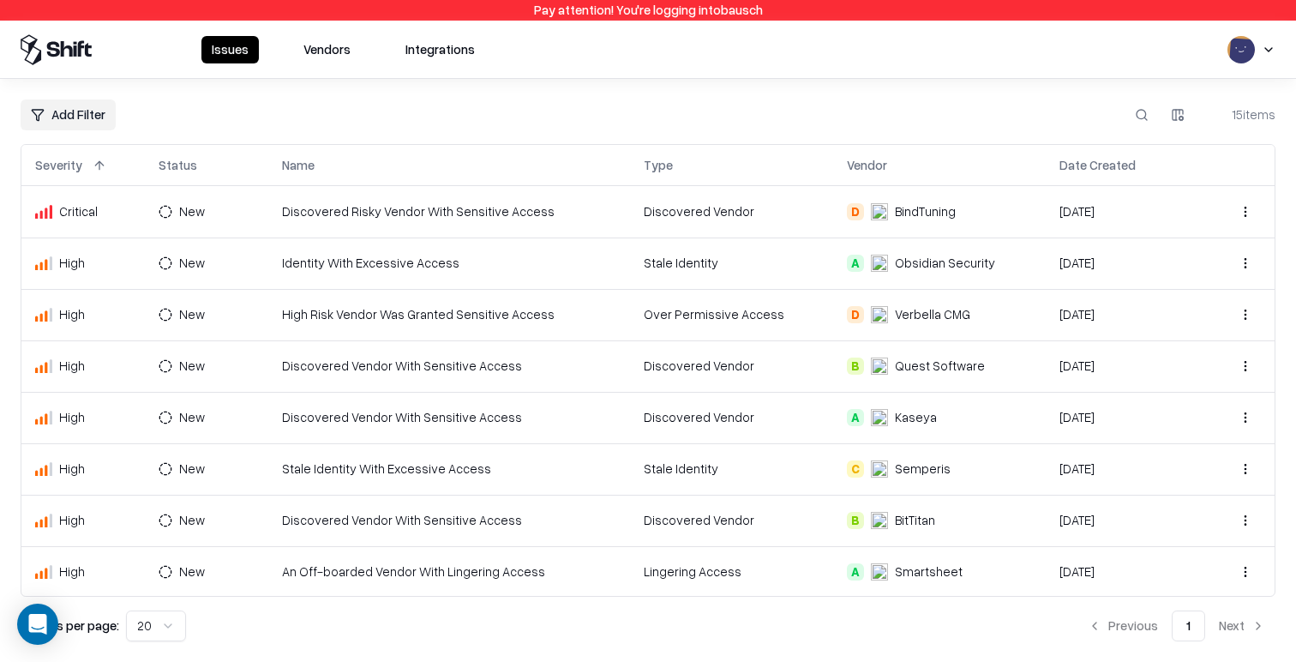
click at [308, 215] on td "Discovered Risky Vendor With Sensitive Access" at bounding box center [449, 211] width 363 height 51
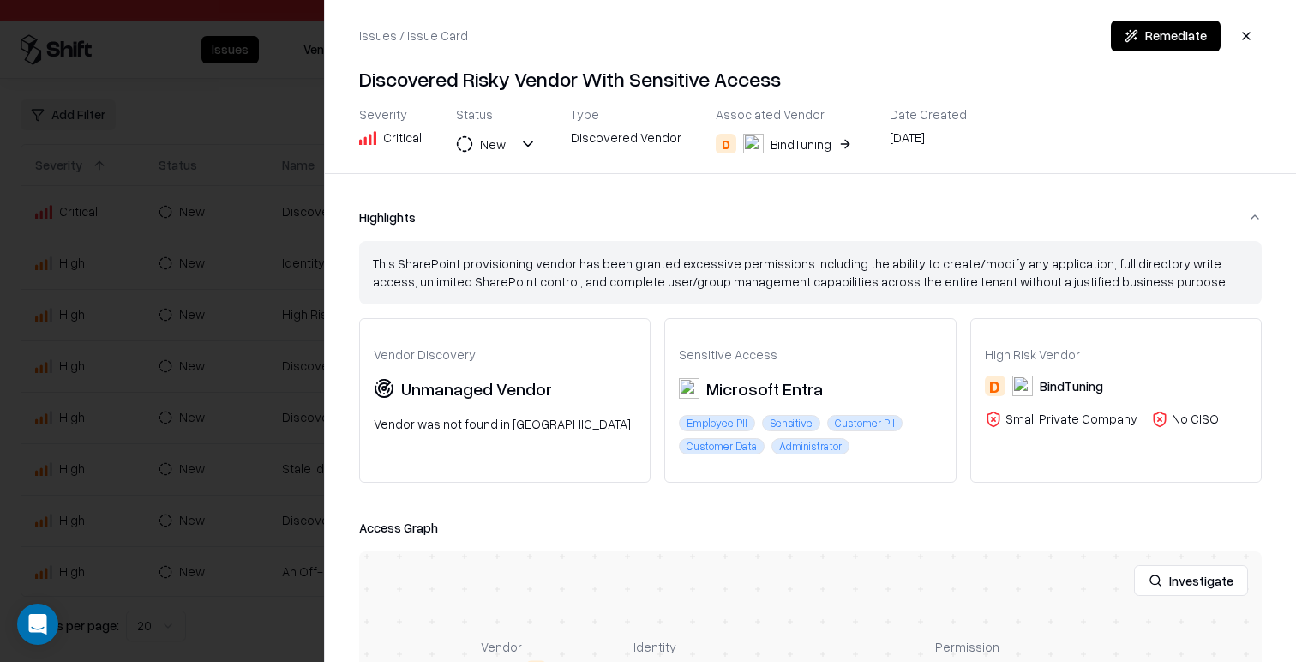
click at [520, 283] on div "This SharePoint provisioning vendor has been granted excessive permissions incl…" at bounding box center [810, 273] width 875 height 36
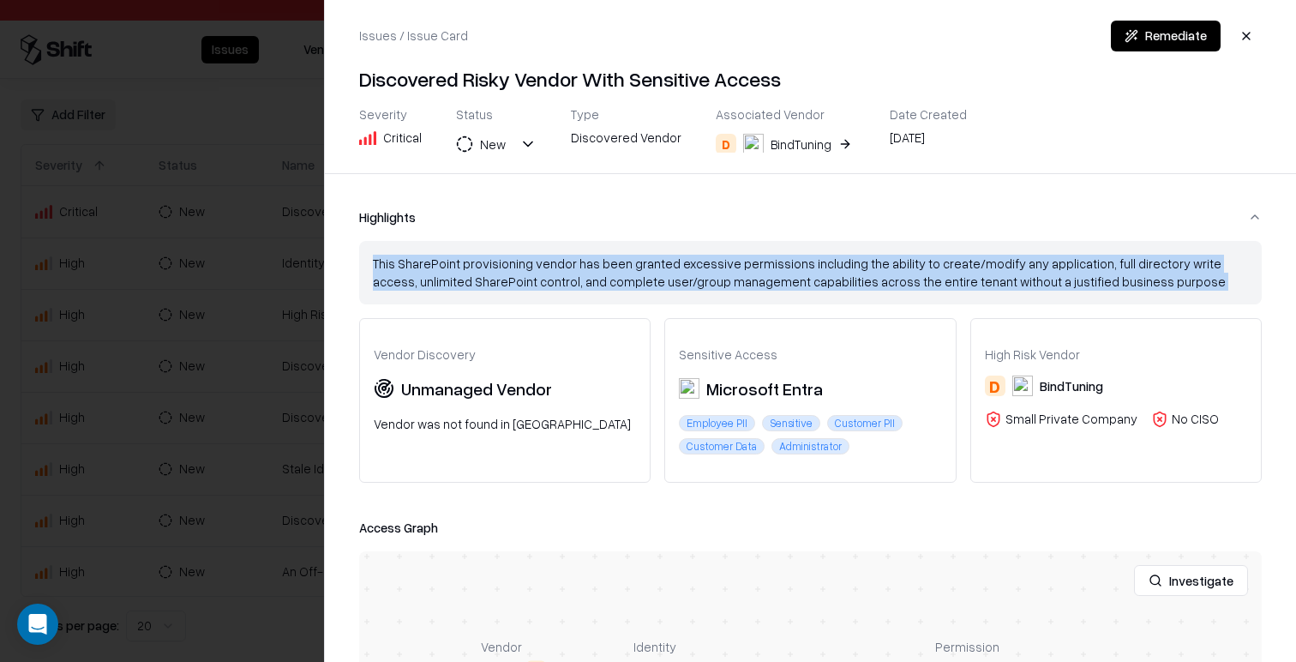
drag, startPoint x: 520, startPoint y: 283, endPoint x: 501, endPoint y: 304, distance: 27.9
click at [520, 283] on div "This SharePoint provisioning vendor has been granted excessive permissions incl…" at bounding box center [810, 273] width 875 height 36
click at [495, 310] on div "This SharePoint provisioning vendor has been granted excessive permissions incl…" at bounding box center [810, 369] width 903 height 256
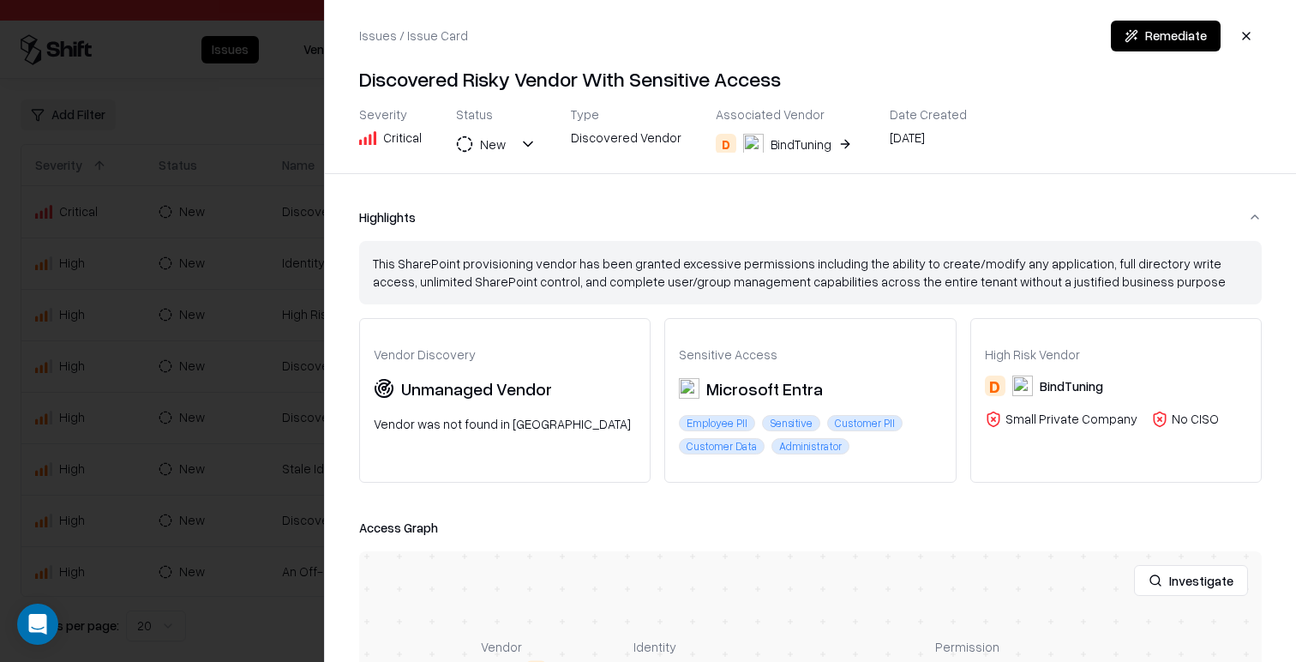
click at [239, 448] on div at bounding box center [648, 331] width 1296 height 662
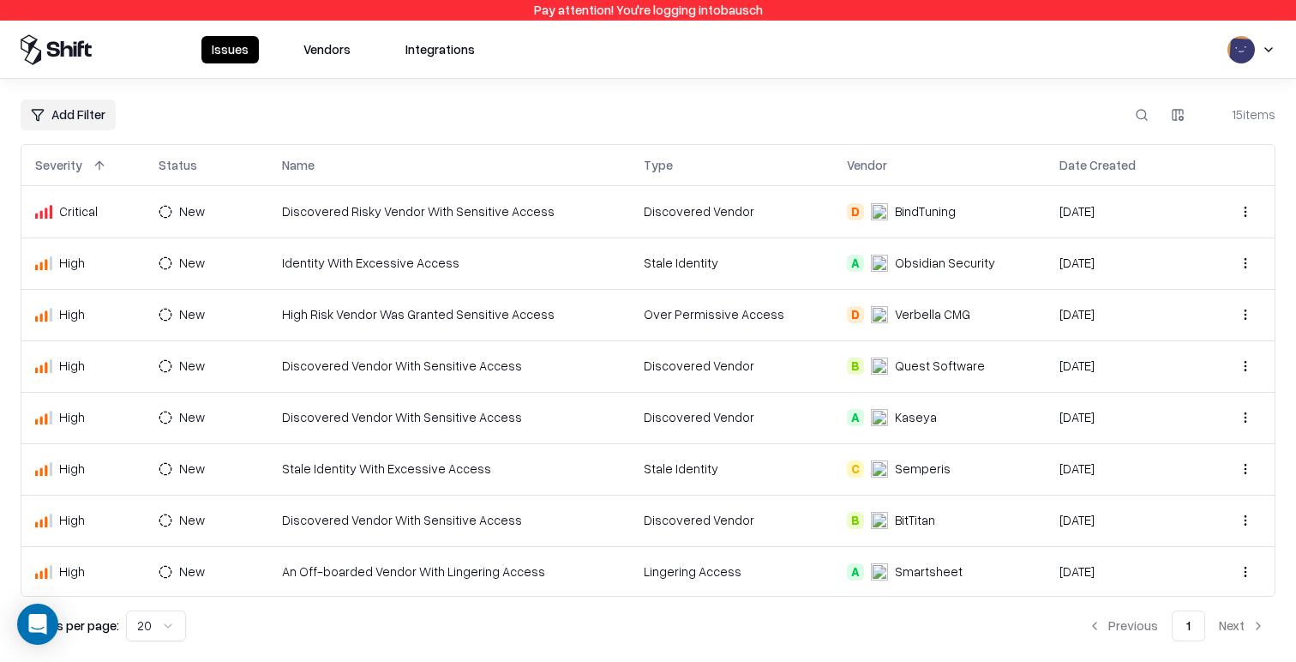
click at [505, 307] on td "High Risk Vendor Was Granted Sensitive Access" at bounding box center [449, 314] width 363 height 51
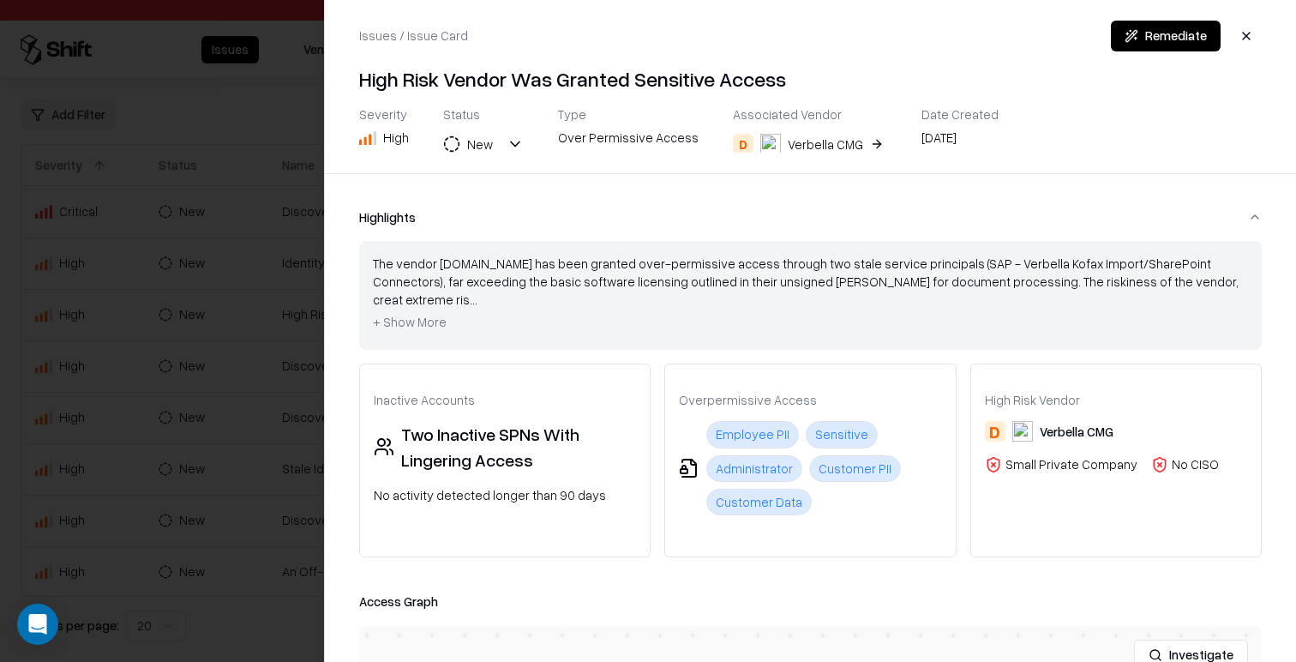
drag, startPoint x: 226, startPoint y: 367, endPoint x: 288, endPoint y: 329, distance: 72.3
click at [226, 367] on div at bounding box center [648, 331] width 1296 height 662
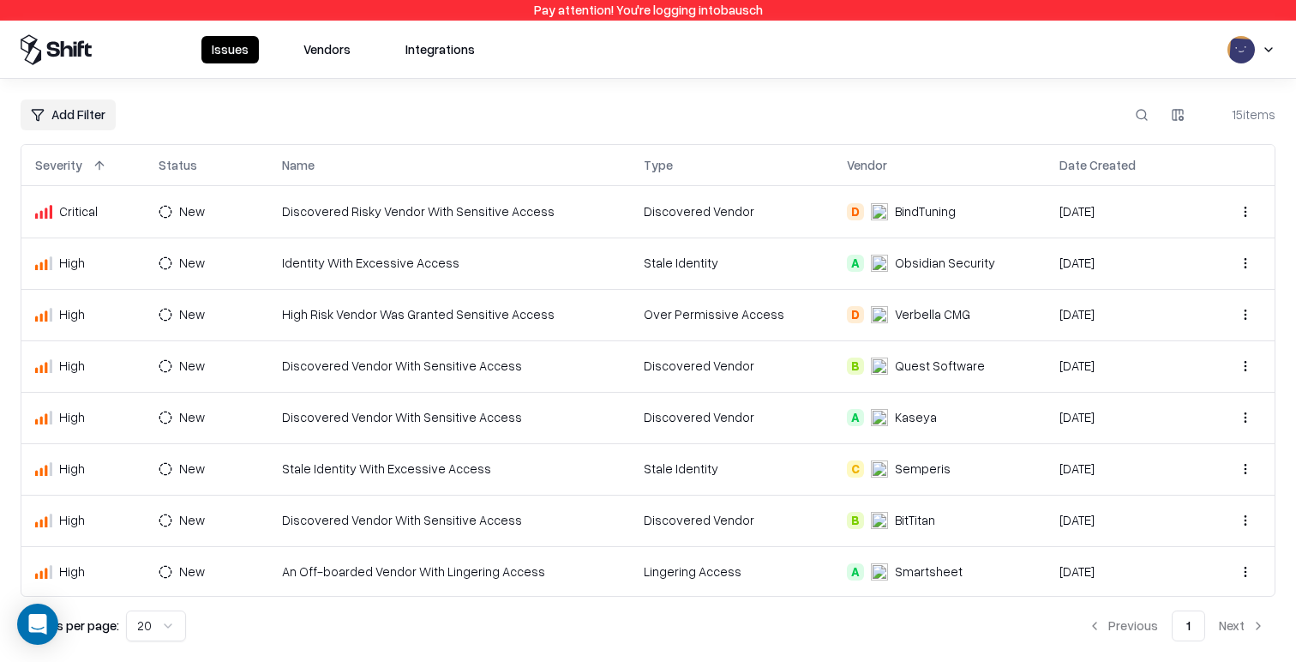
click at [521, 228] on td "Discovered Risky Vendor With Sensitive Access" at bounding box center [449, 211] width 363 height 51
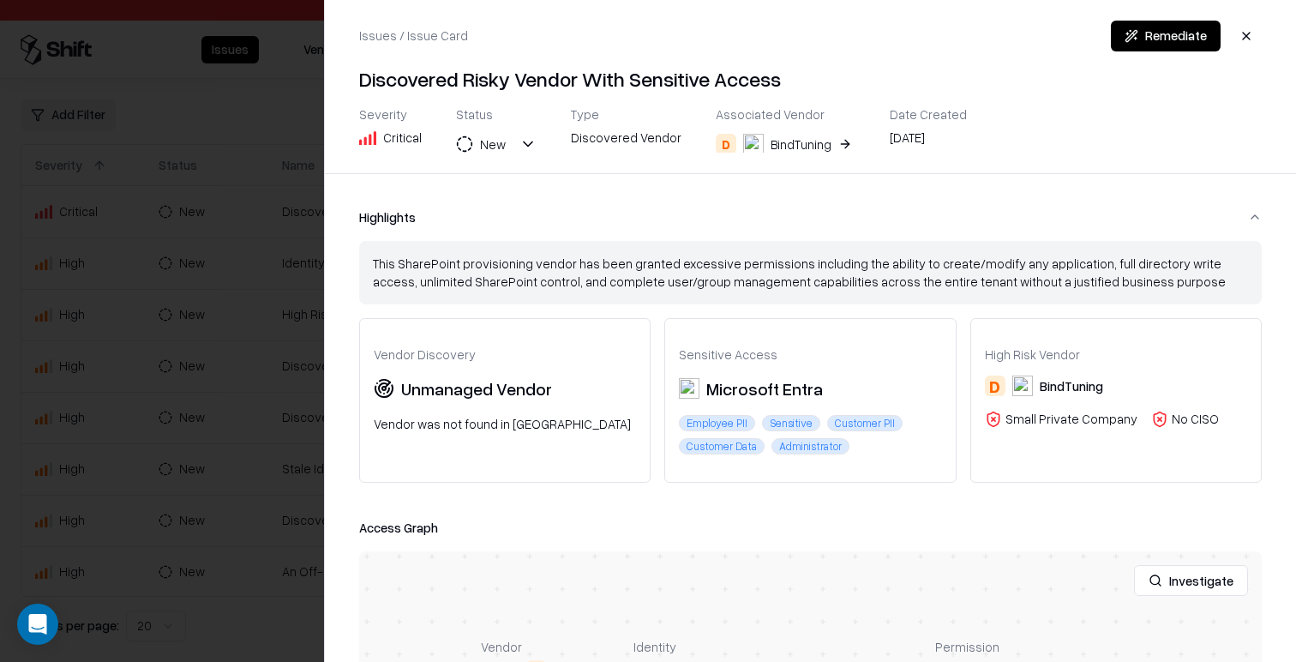
click at [173, 286] on div at bounding box center [648, 331] width 1296 height 662
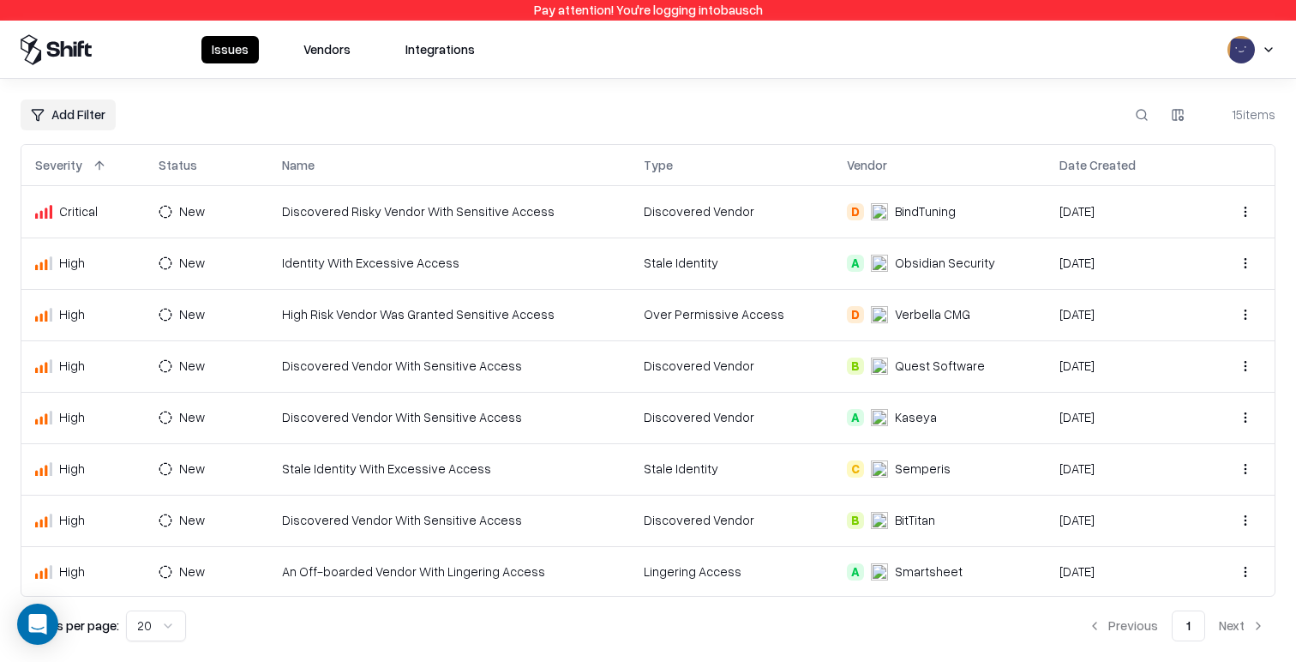
click at [484, 252] on td "Identity With Excessive Access" at bounding box center [449, 262] width 363 height 51
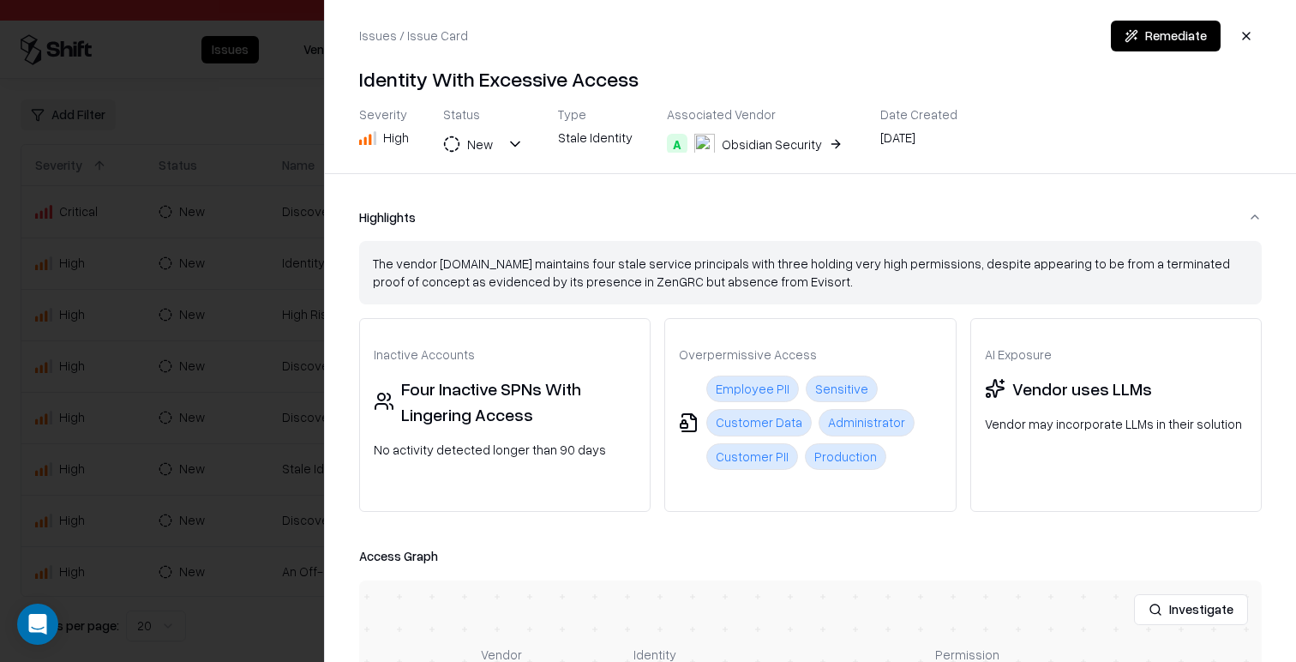
drag, startPoint x: 158, startPoint y: 367, endPoint x: 269, endPoint y: 300, distance: 130.0
click at [157, 367] on div at bounding box center [648, 331] width 1296 height 662
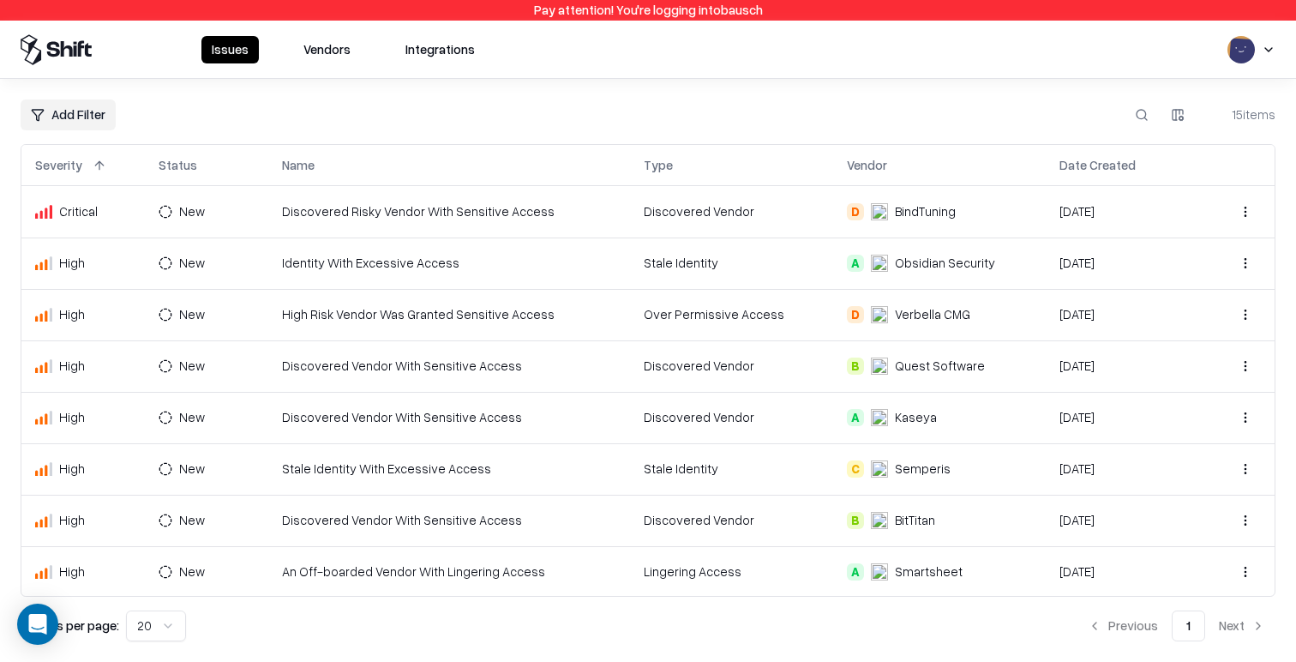
click at [428, 216] on td "Discovered Risky Vendor With Sensitive Access" at bounding box center [449, 211] width 363 height 51
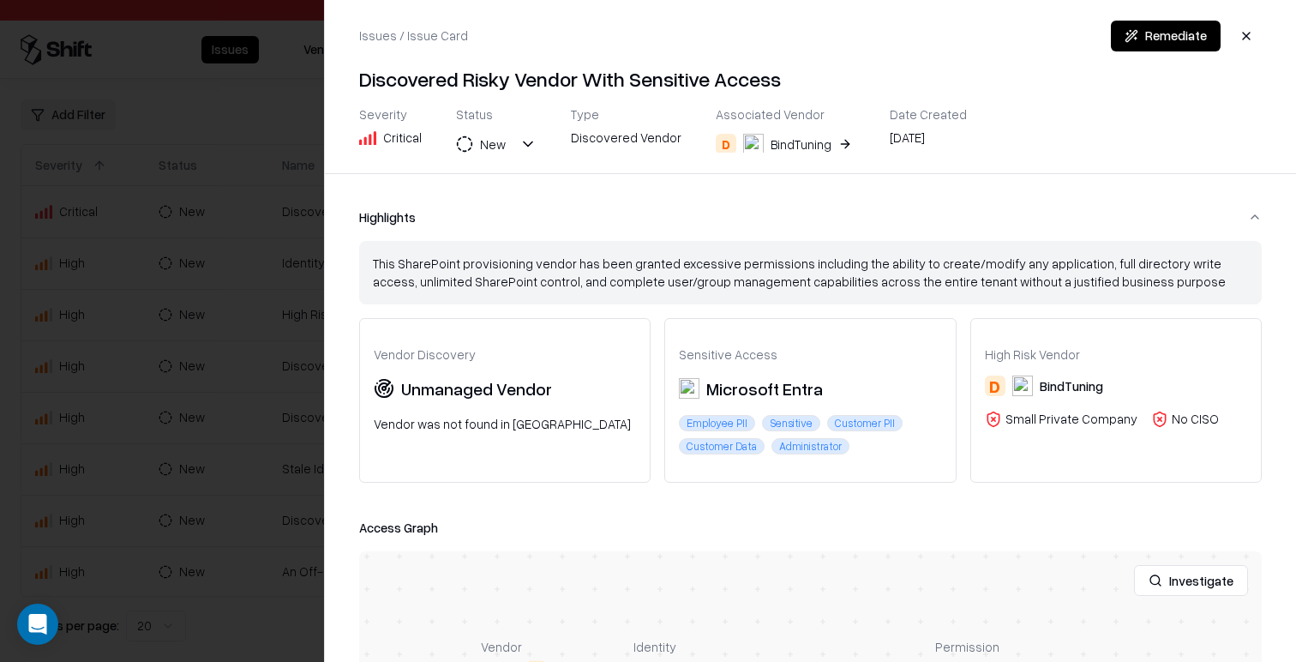
click at [223, 310] on div at bounding box center [648, 331] width 1296 height 662
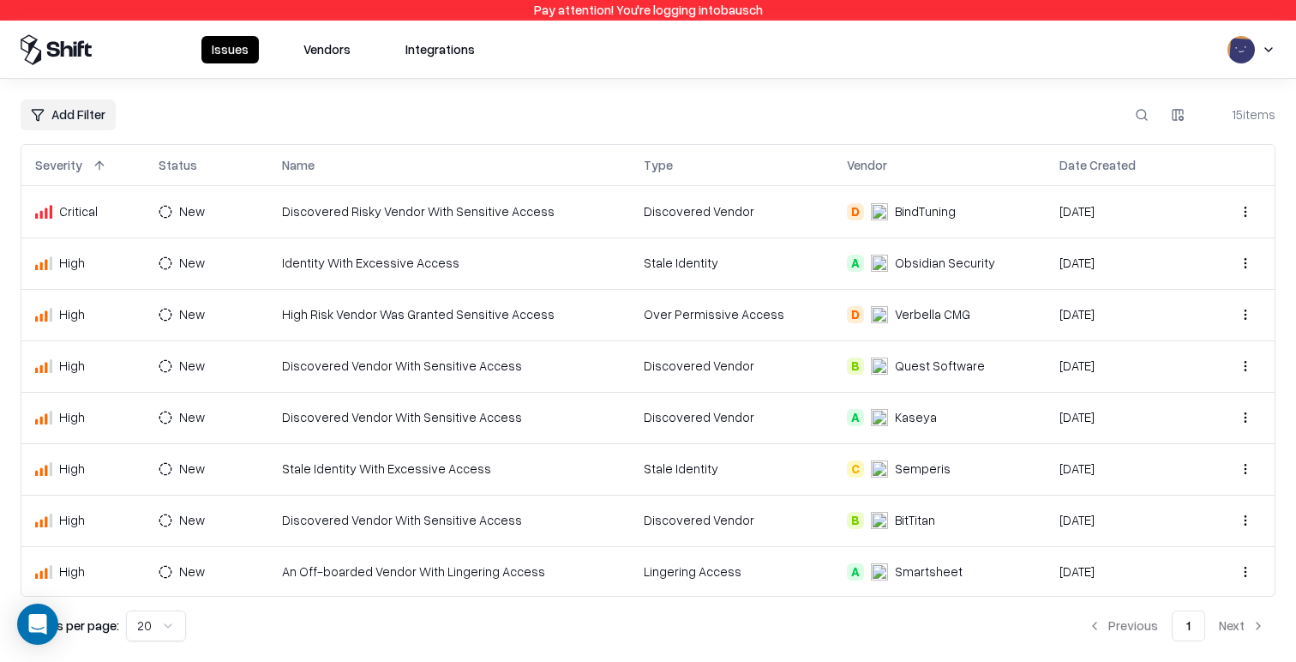
click at [525, 271] on td "Identity With Excessive Access" at bounding box center [449, 262] width 363 height 51
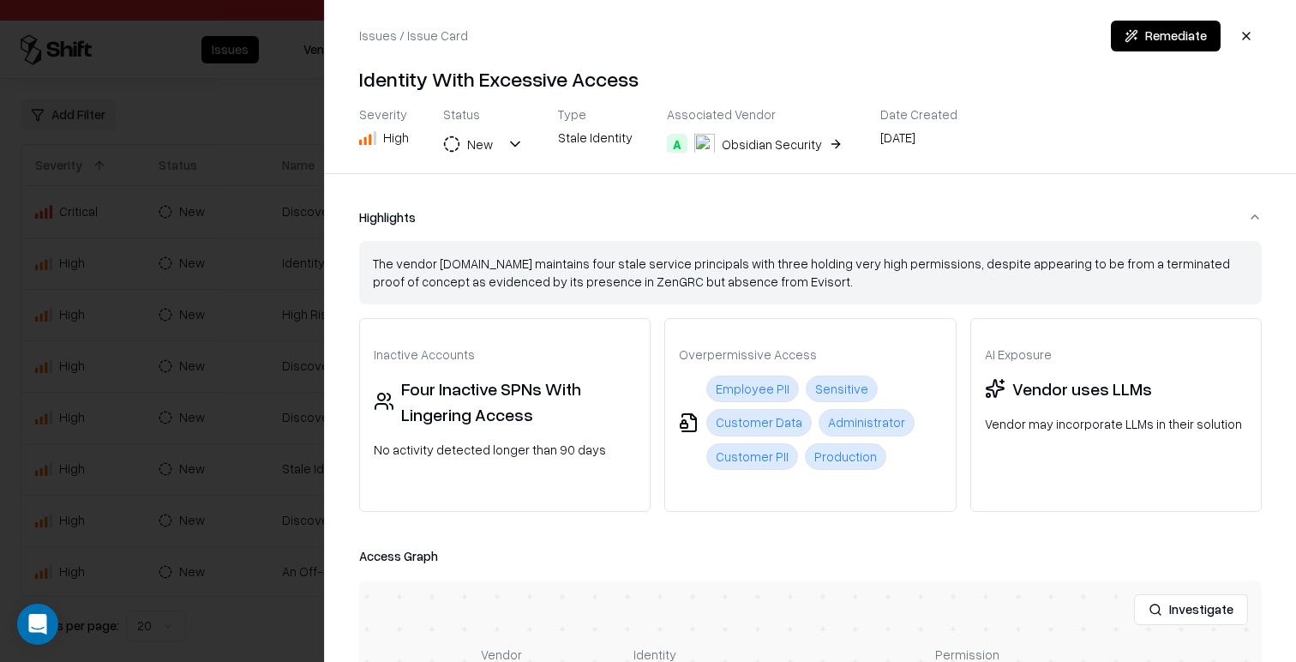
click at [768, 429] on div "Customer Data" at bounding box center [758, 422] width 105 height 27
click at [768, 430] on div "Customer Data" at bounding box center [758, 422] width 105 height 27
click at [768, 467] on div "Customer PII" at bounding box center [752, 456] width 92 height 27
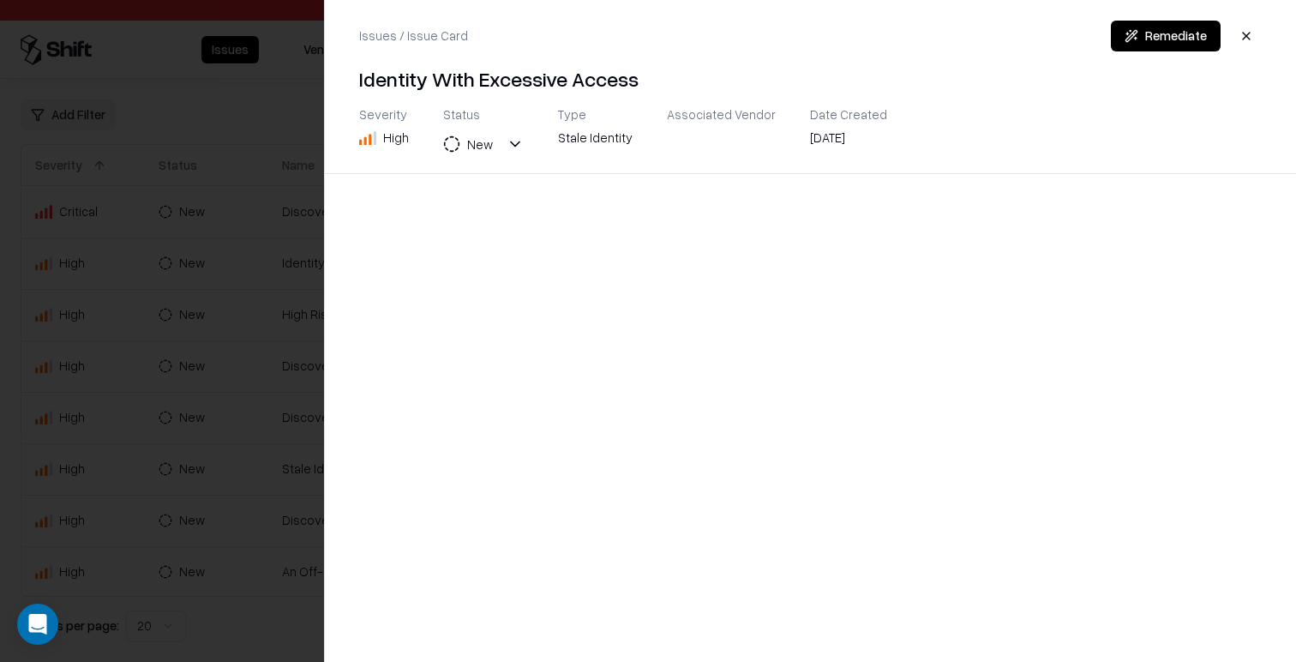
click at [147, 450] on div at bounding box center [648, 331] width 1296 height 662
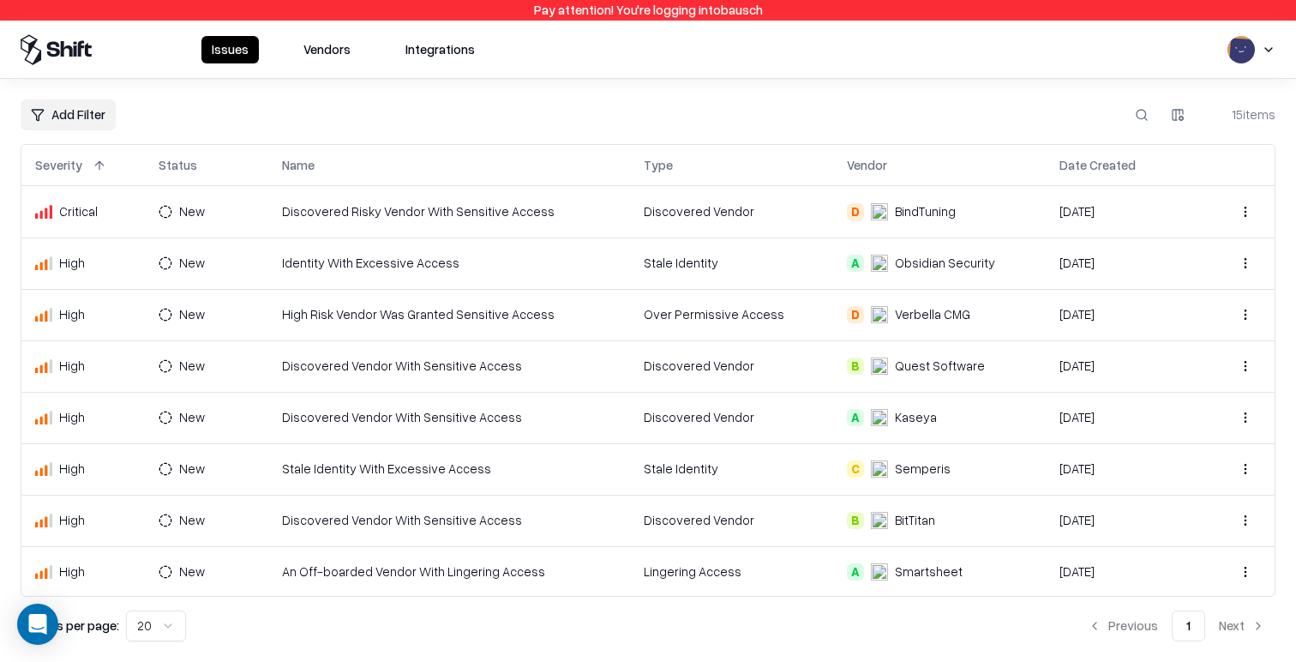
click at [402, 380] on td "Discovered Vendor With Sensitive Access" at bounding box center [449, 365] width 363 height 51
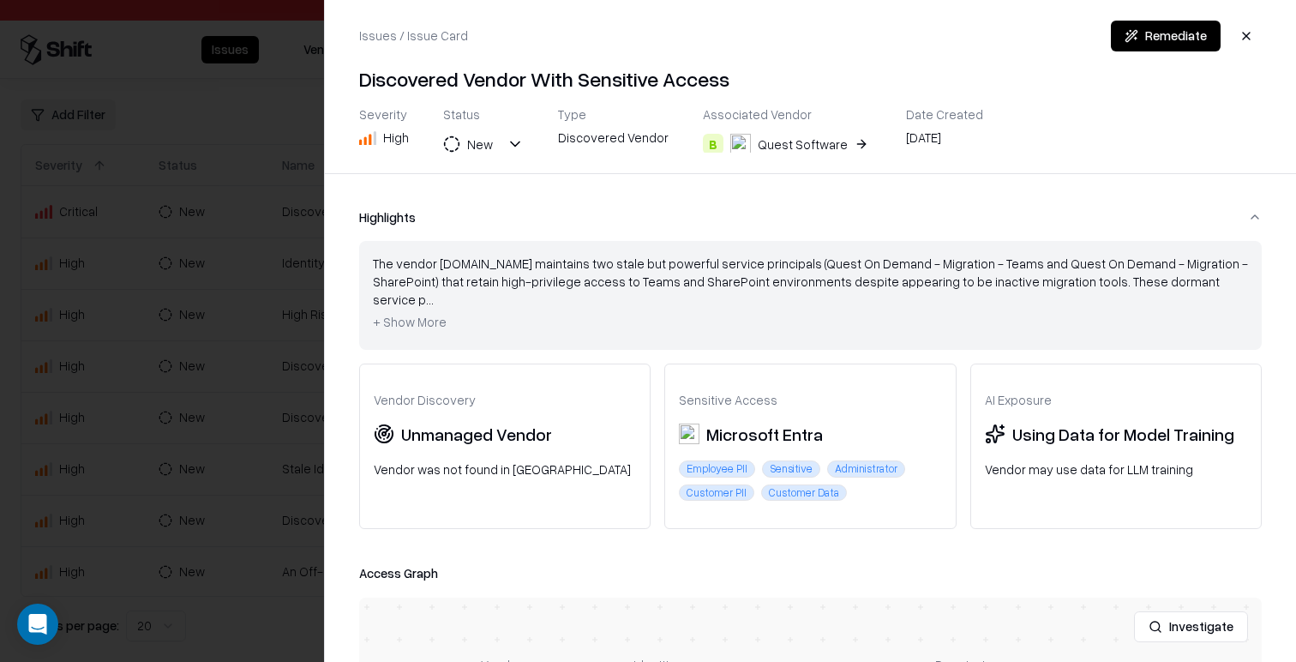
click at [224, 425] on div at bounding box center [648, 331] width 1296 height 662
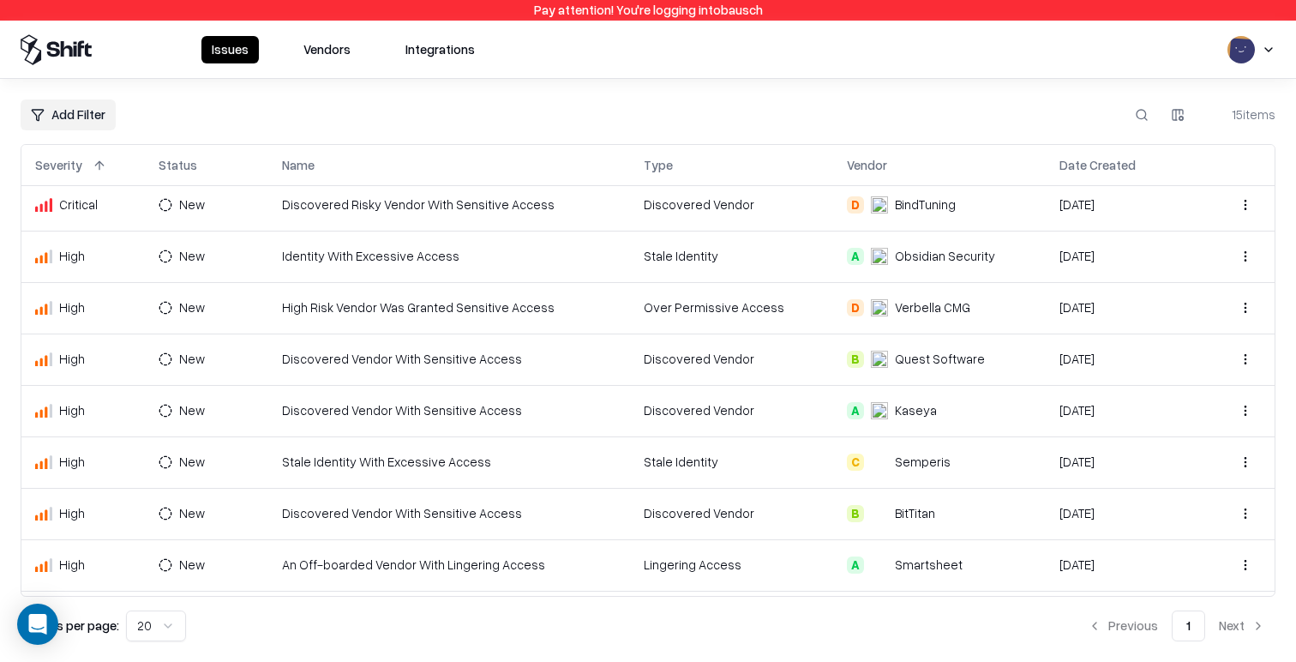
click at [382, 472] on td "Stale Identity With Excessive Access" at bounding box center [449, 461] width 363 height 51
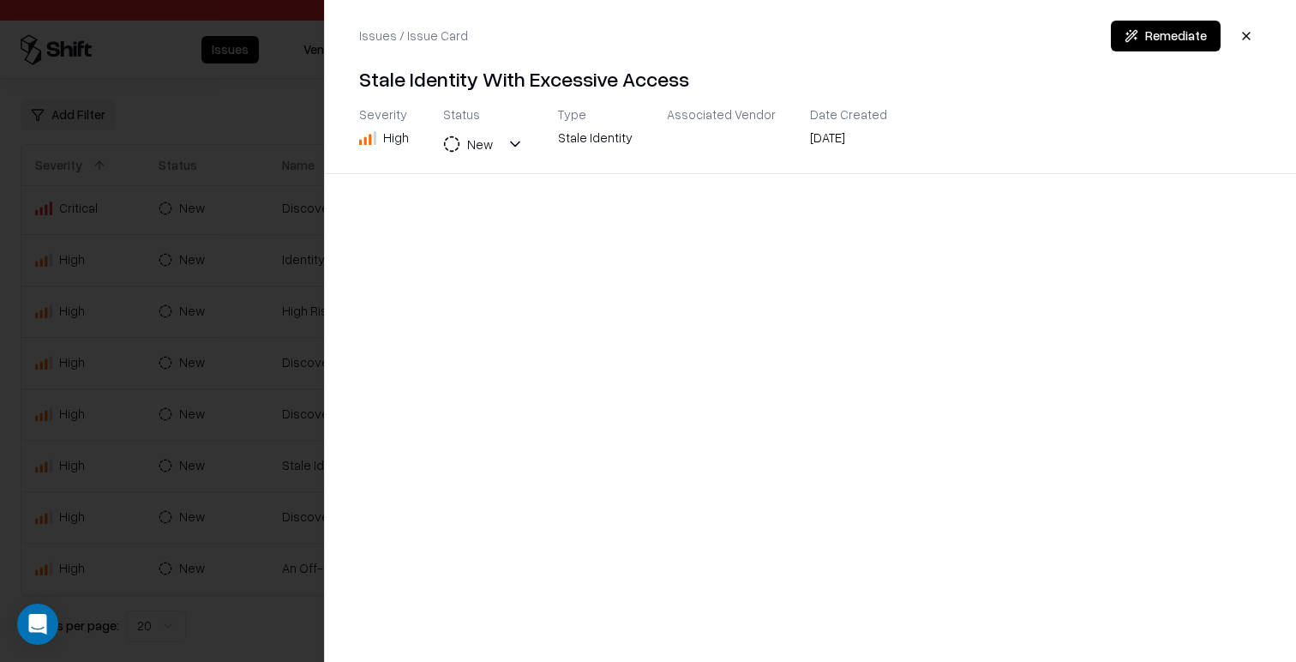
drag, startPoint x: 272, startPoint y: 474, endPoint x: 304, endPoint y: 448, distance: 42.0
click at [272, 474] on div at bounding box center [648, 331] width 1296 height 662
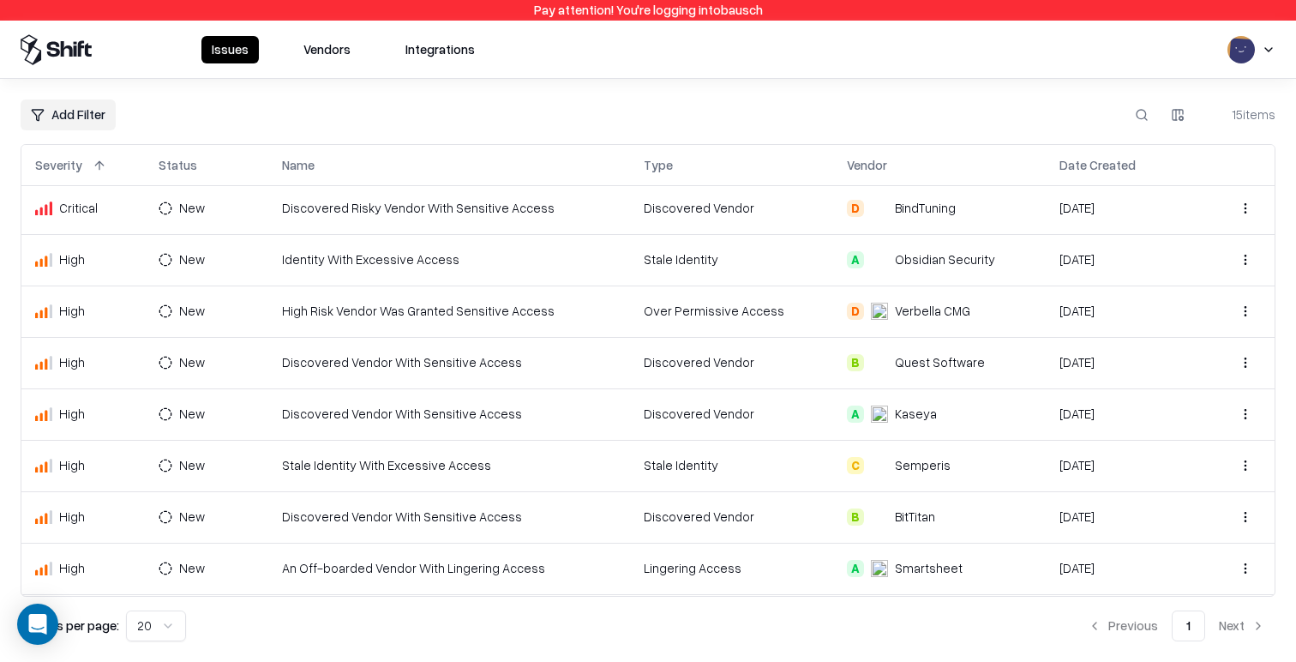
click at [362, 394] on td "Discovered Vendor With Sensitive Access" at bounding box center [449, 413] width 363 height 51
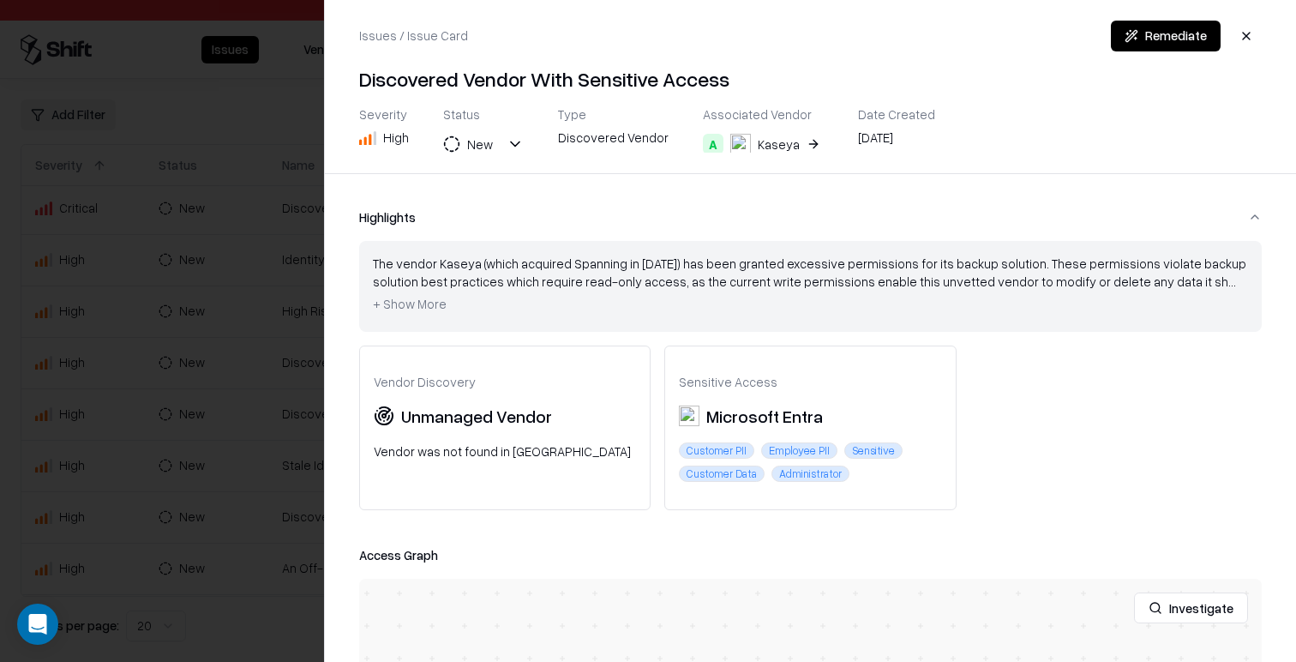
click at [238, 367] on div at bounding box center [648, 331] width 1296 height 662
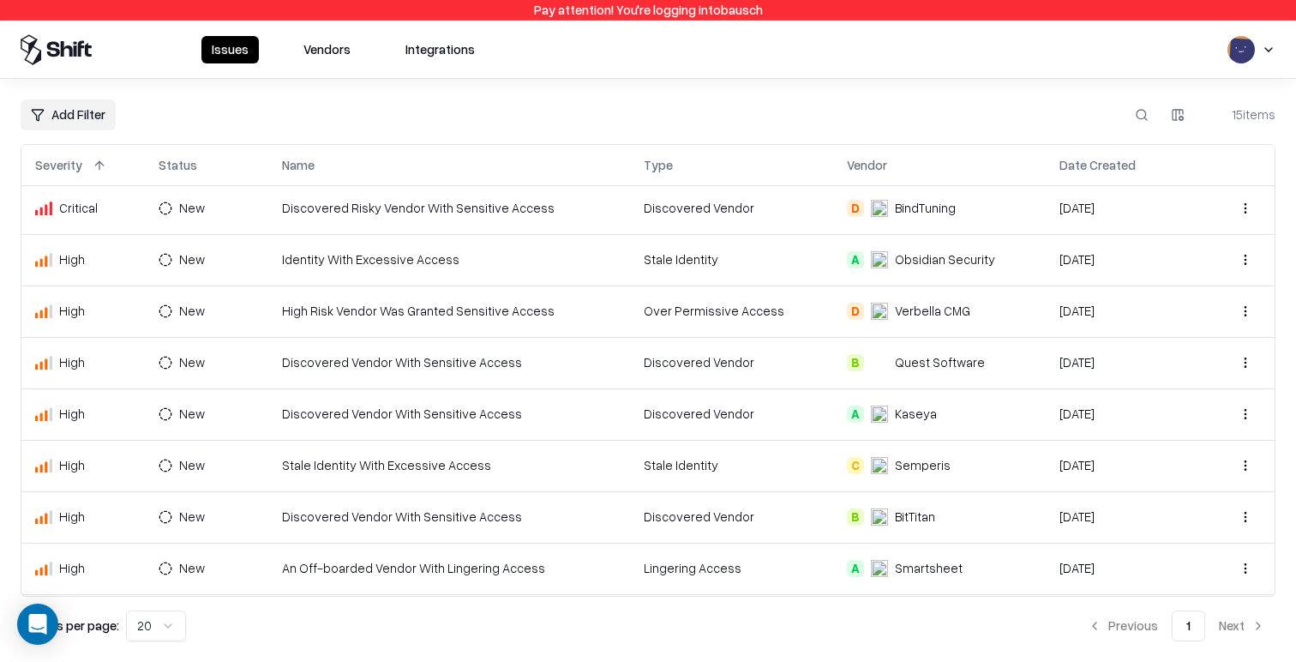
click at [387, 512] on td "Discovered Vendor With Sensitive Access" at bounding box center [449, 516] width 363 height 51
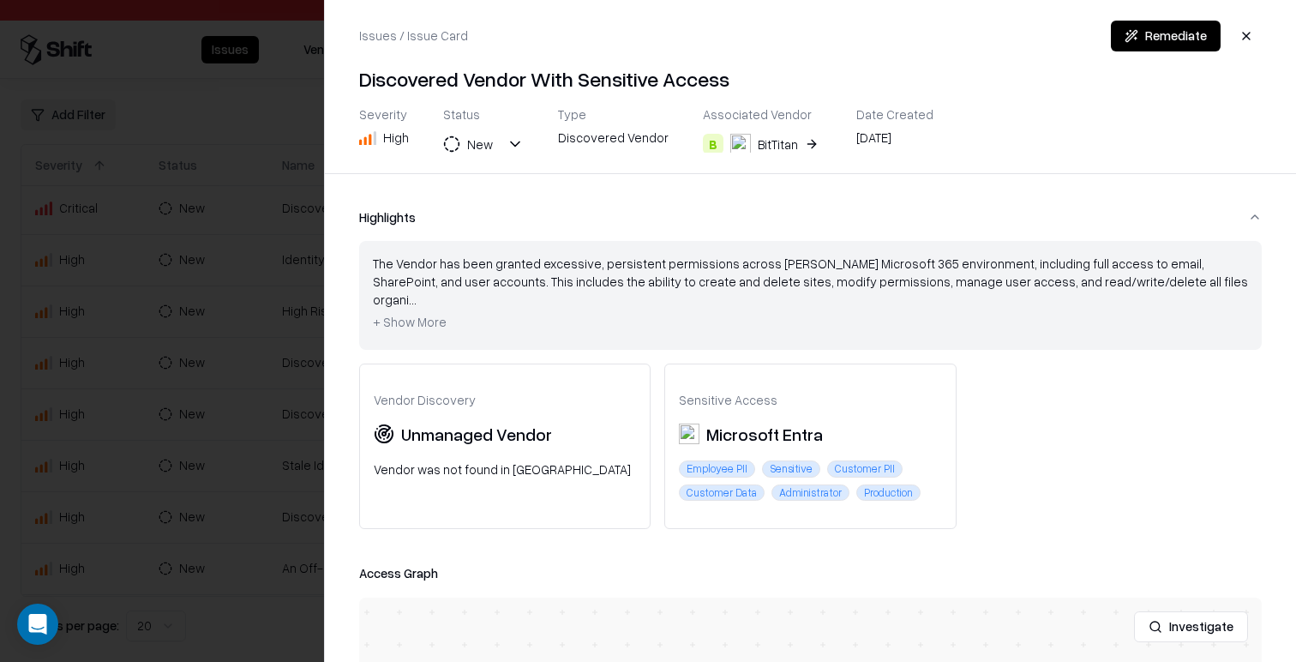
click at [225, 518] on div at bounding box center [648, 331] width 1296 height 662
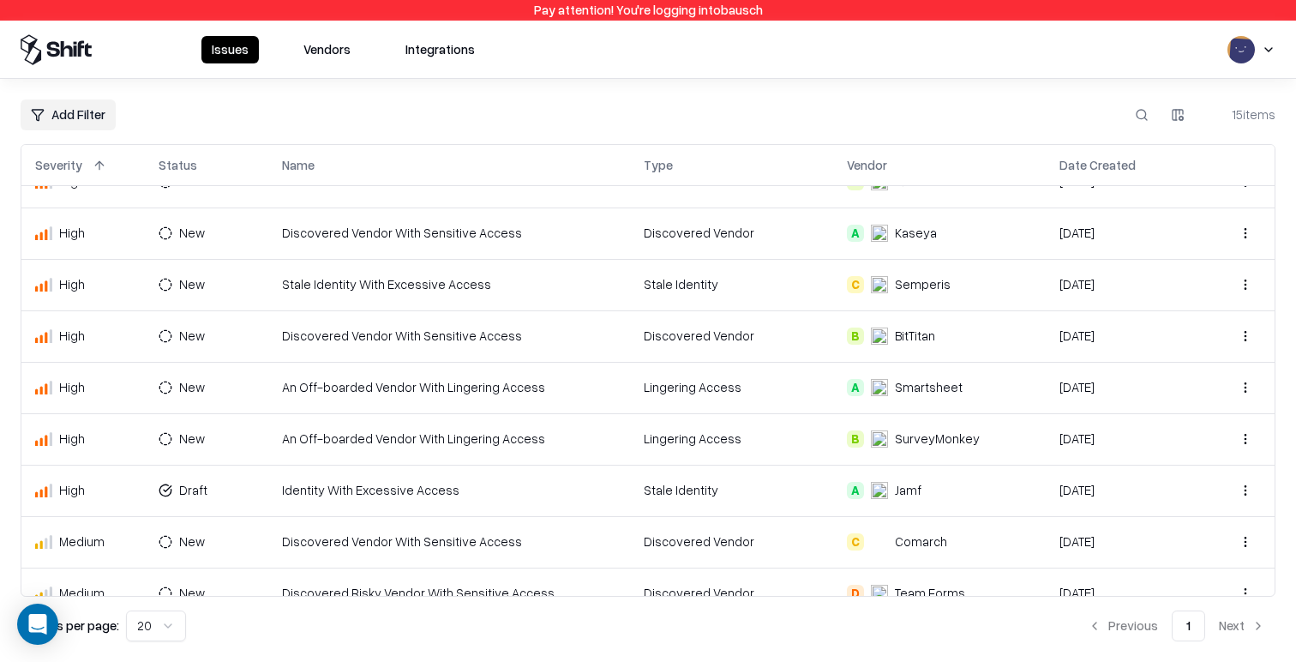
scroll to position [186, 0]
click at [436, 491] on td "Identity With Excessive Access" at bounding box center [449, 488] width 363 height 51
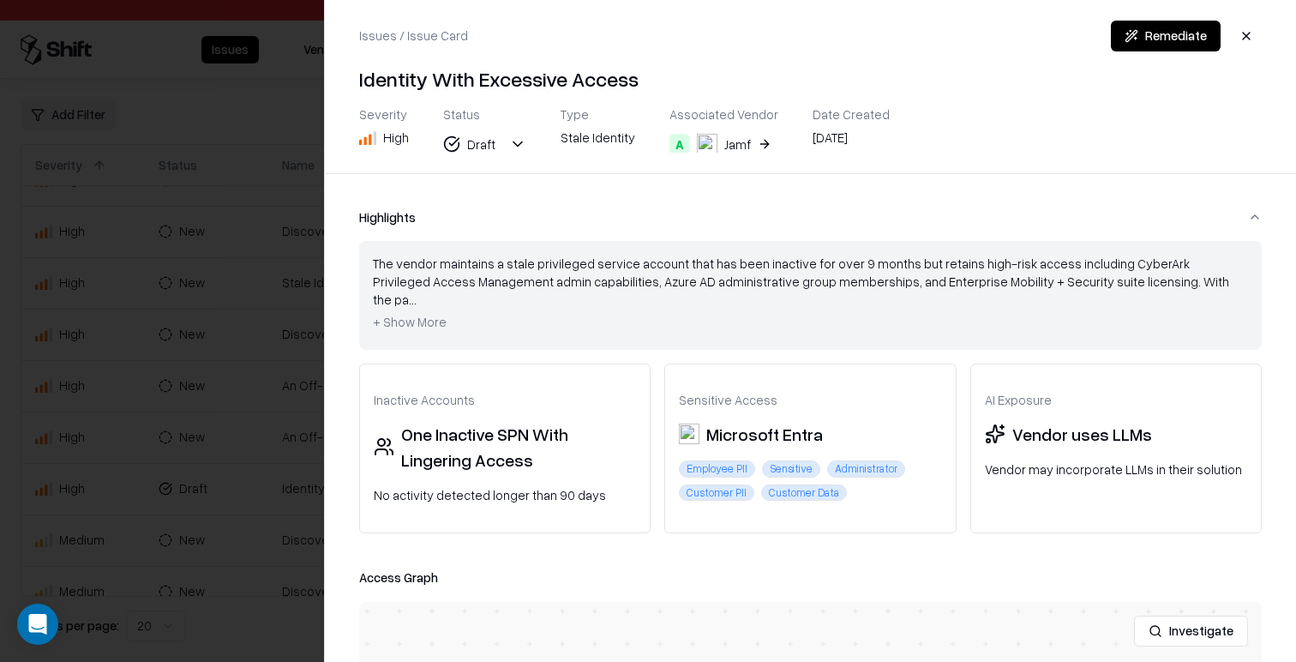
click at [424, 314] on span "+ Show More" at bounding box center [410, 321] width 74 height 15
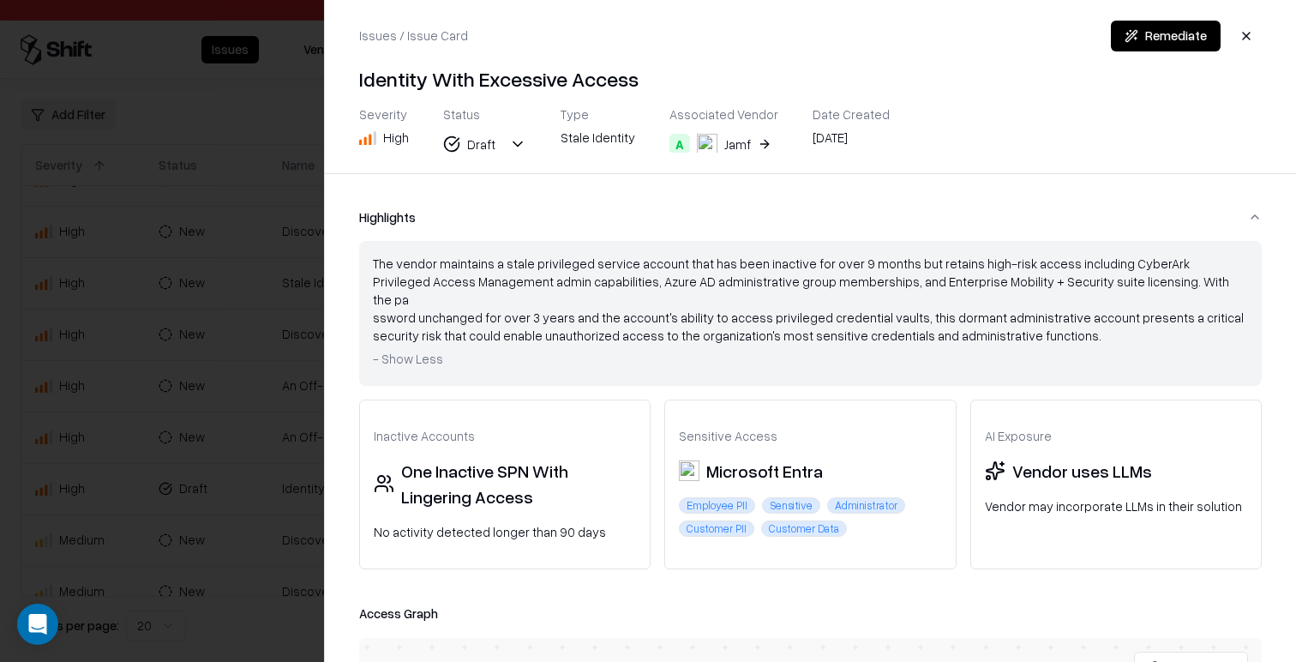
click at [418, 351] on span "- Show Less" at bounding box center [408, 358] width 70 height 15
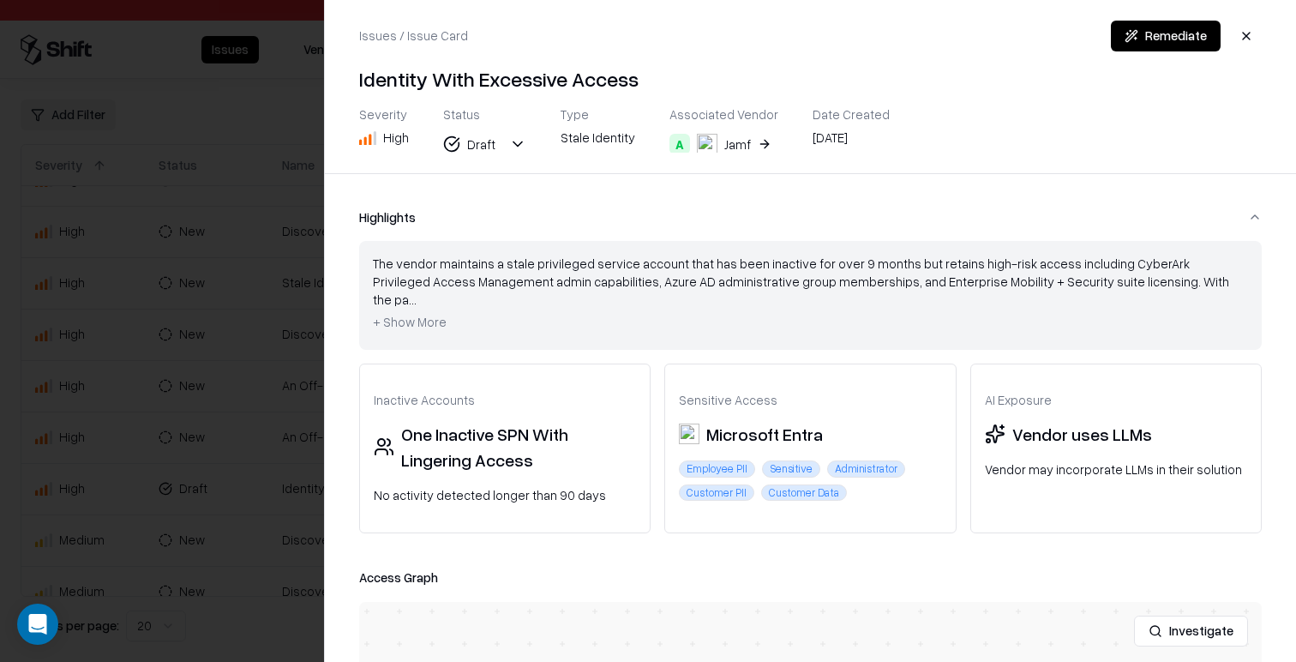
click at [628, 273] on div "The vendor maintains a stale privileged service account that has been inactive …" at bounding box center [810, 295] width 875 height 81
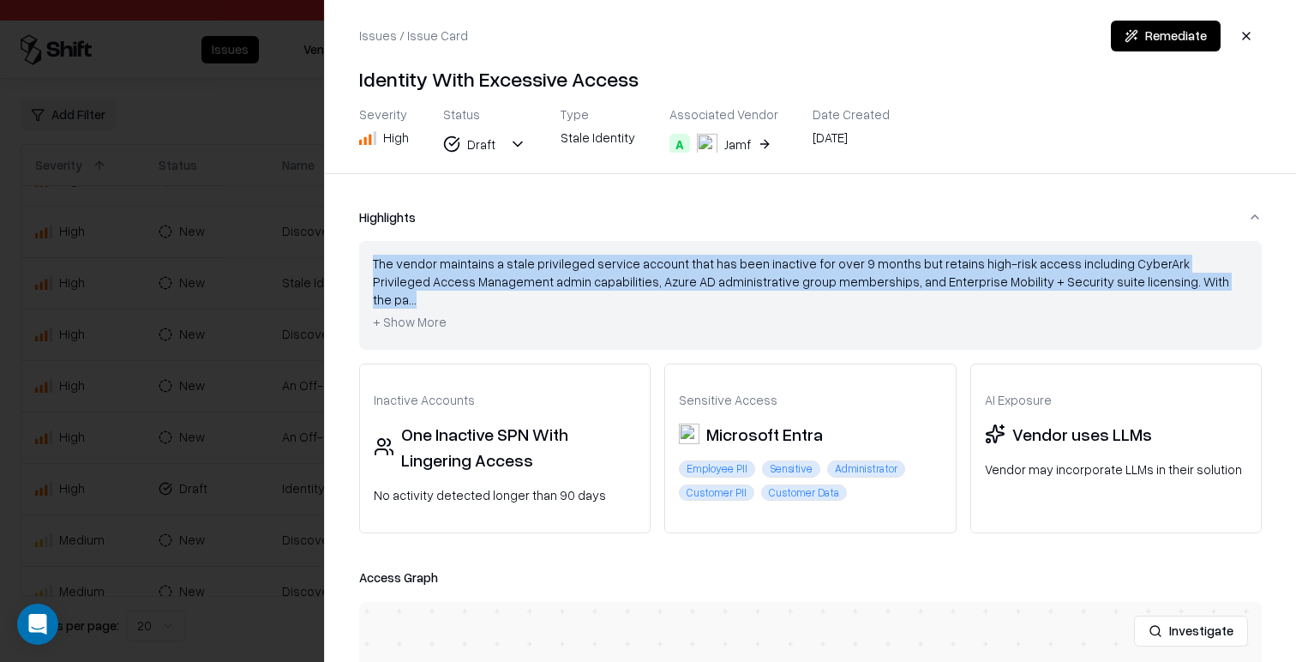
drag, startPoint x: 628, startPoint y: 273, endPoint x: 658, endPoint y: 284, distance: 32.8
click at [628, 273] on div "The vendor maintains a stale privileged service account that has been inactive …" at bounding box center [810, 295] width 875 height 81
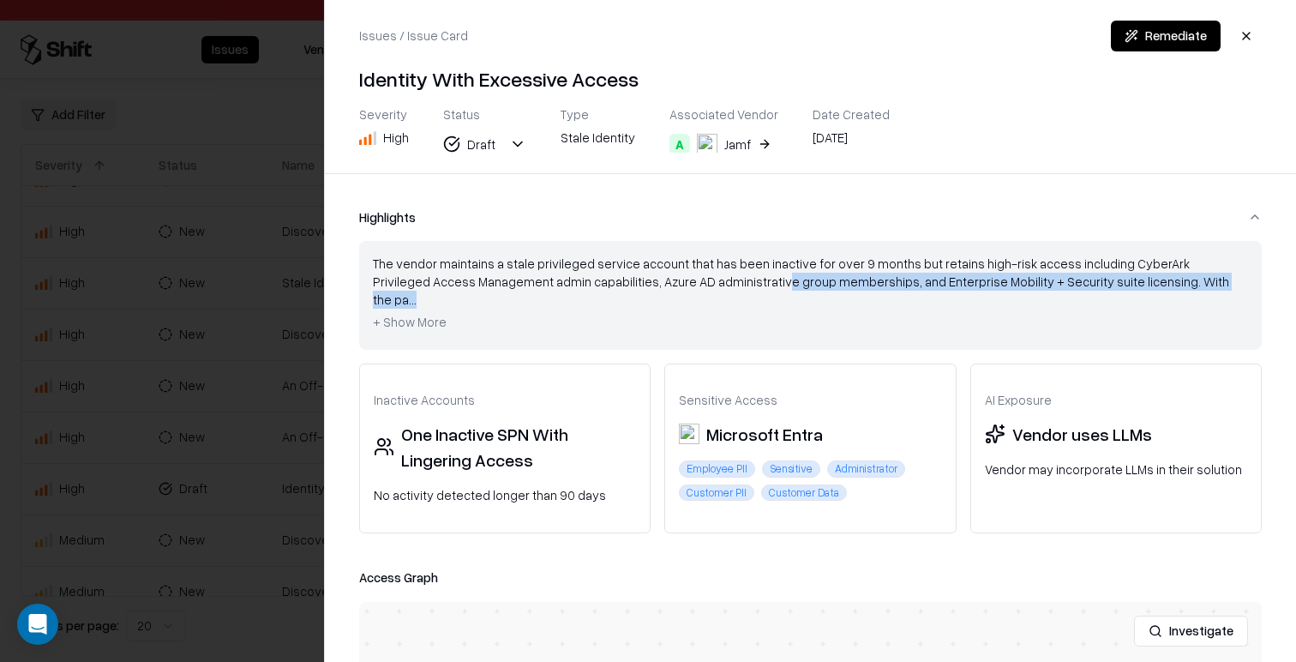
click at [664, 286] on div "The vendor maintains a stale privileged service account that has been inactive …" at bounding box center [810, 295] width 875 height 81
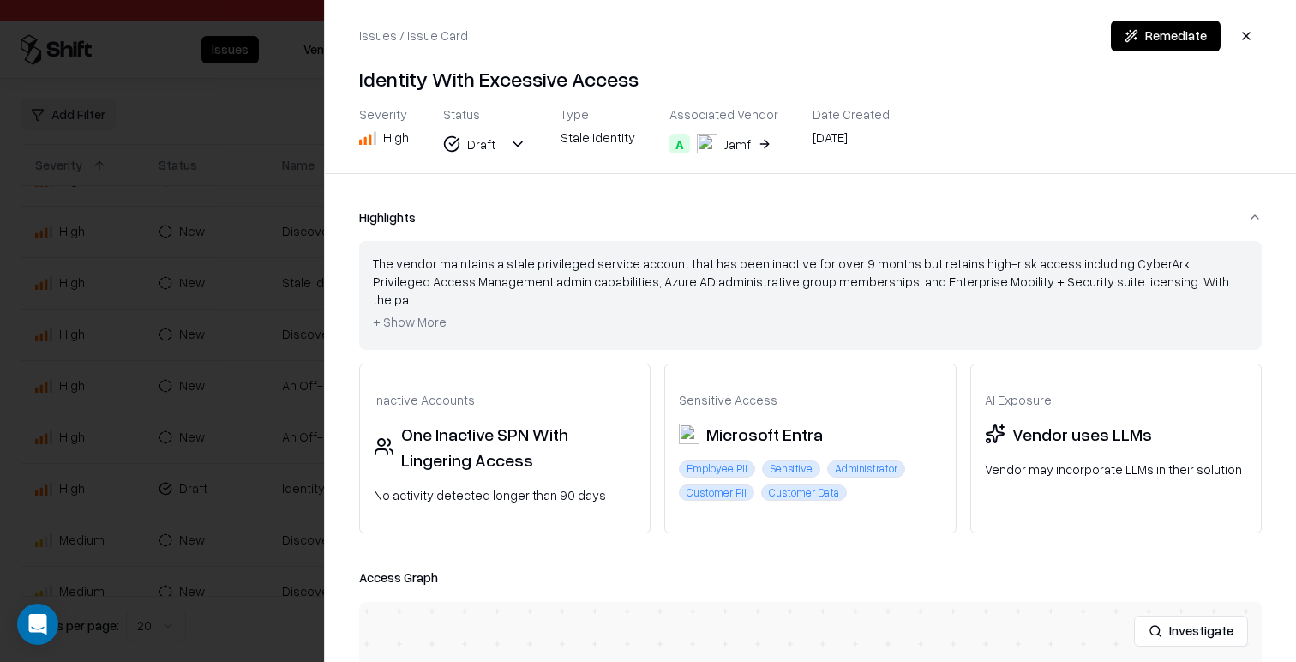
click at [664, 304] on div "The vendor maintains a stale privileged service account that has been inactive …" at bounding box center [810, 295] width 875 height 81
click at [388, 314] on span "+ Show More" at bounding box center [410, 321] width 74 height 15
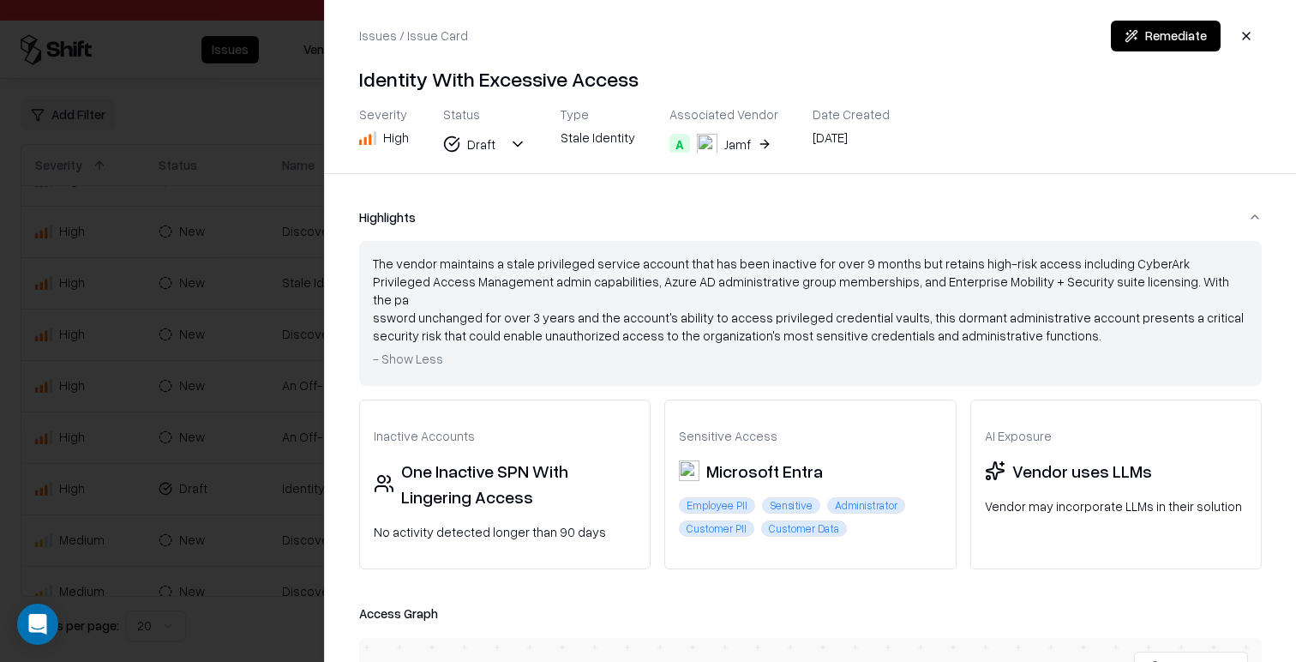
click at [400, 351] on span "- Show Less" at bounding box center [408, 358] width 70 height 15
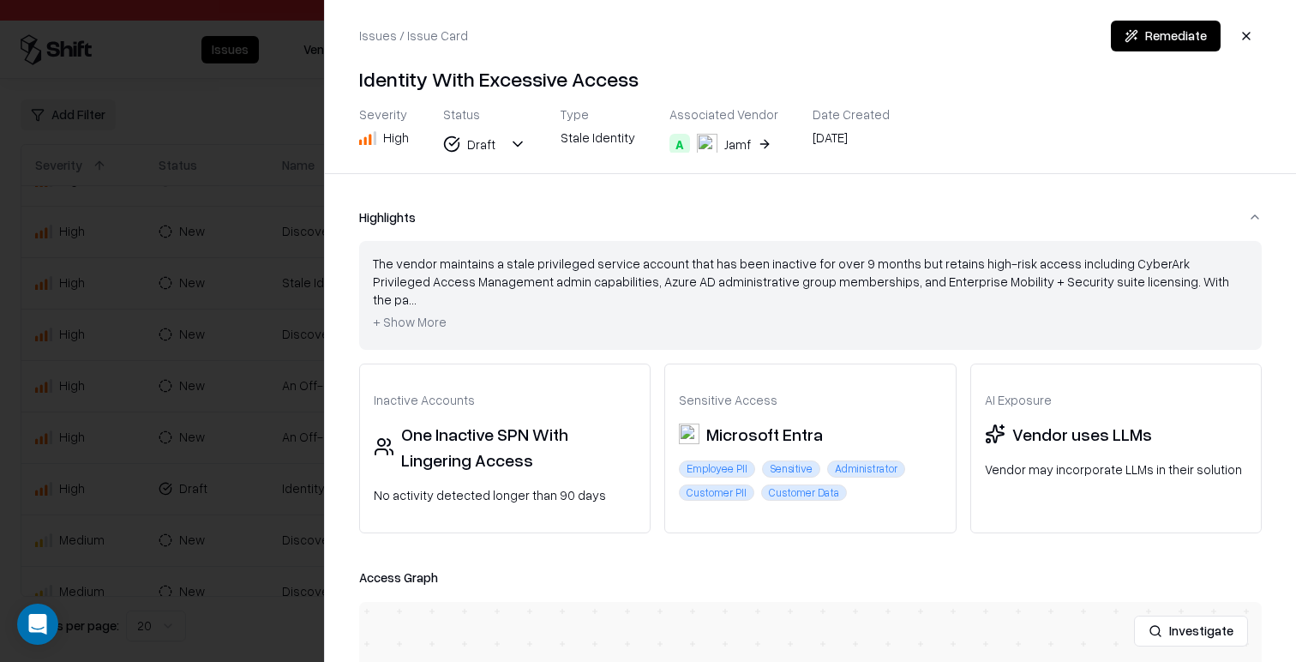
click at [419, 314] on span "+ Show More" at bounding box center [410, 321] width 74 height 15
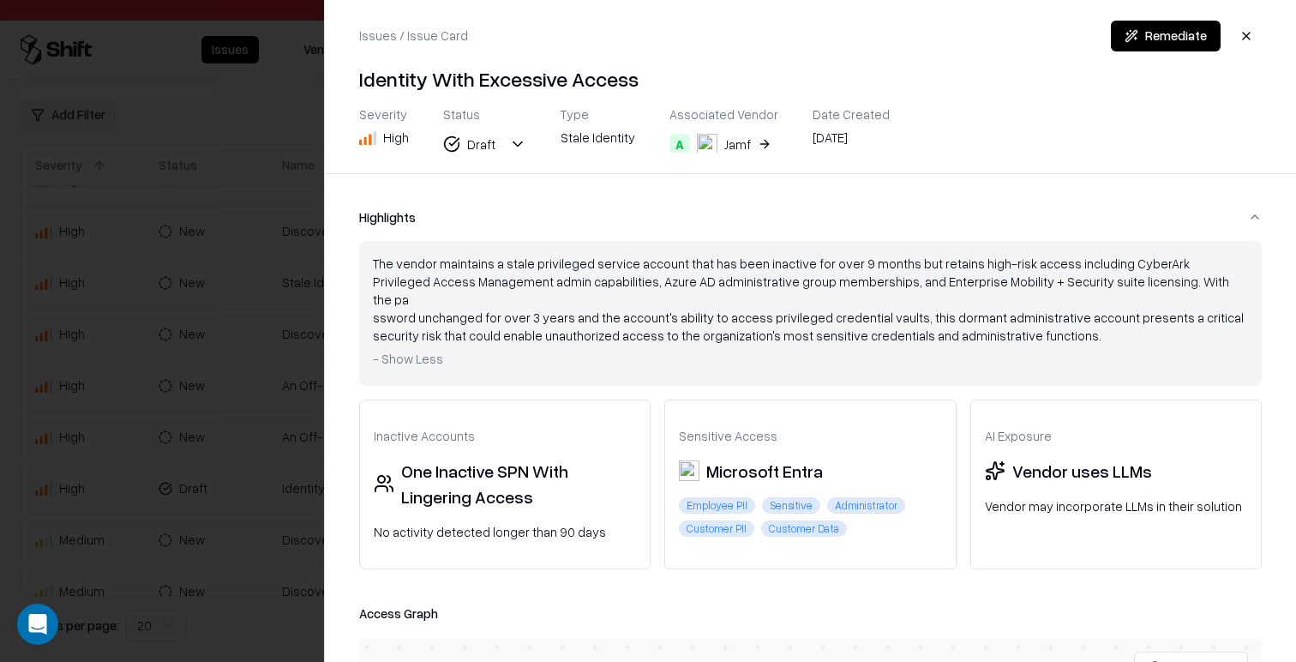
drag, startPoint x: 423, startPoint y: 334, endPoint x: 312, endPoint y: 387, distance: 122.7
click at [422, 351] on span "- Show Less" at bounding box center [408, 358] width 70 height 15
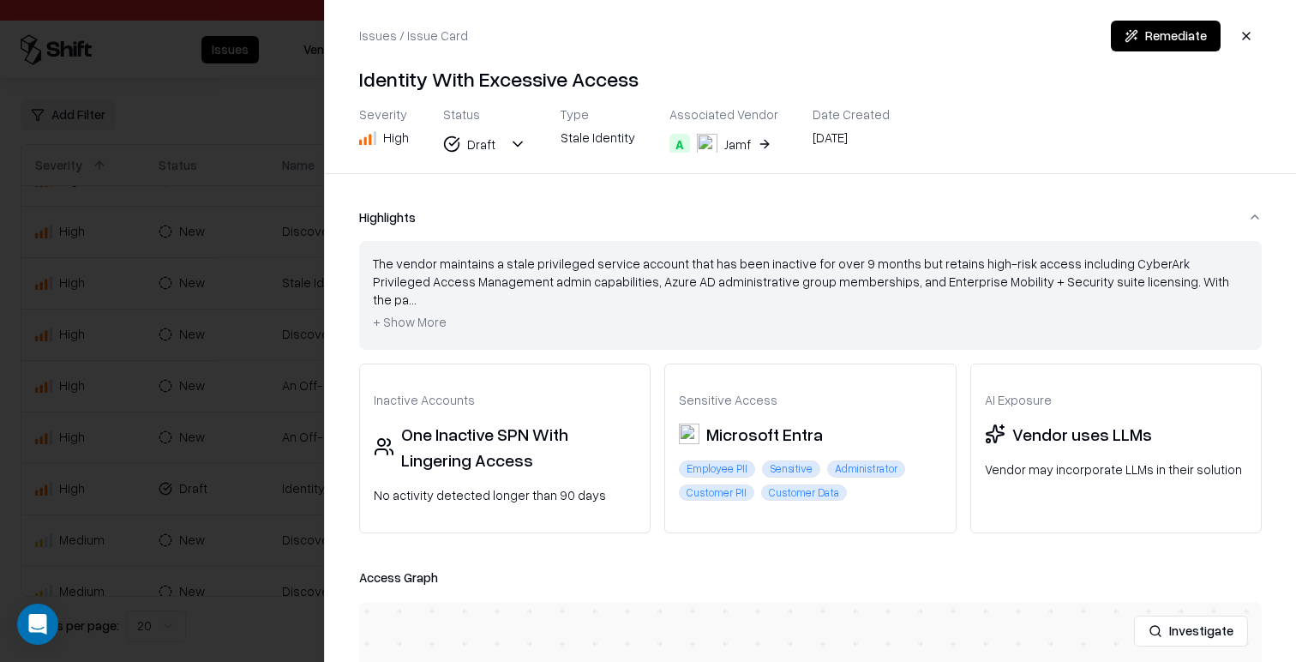
click at [158, 412] on div at bounding box center [648, 331] width 1296 height 662
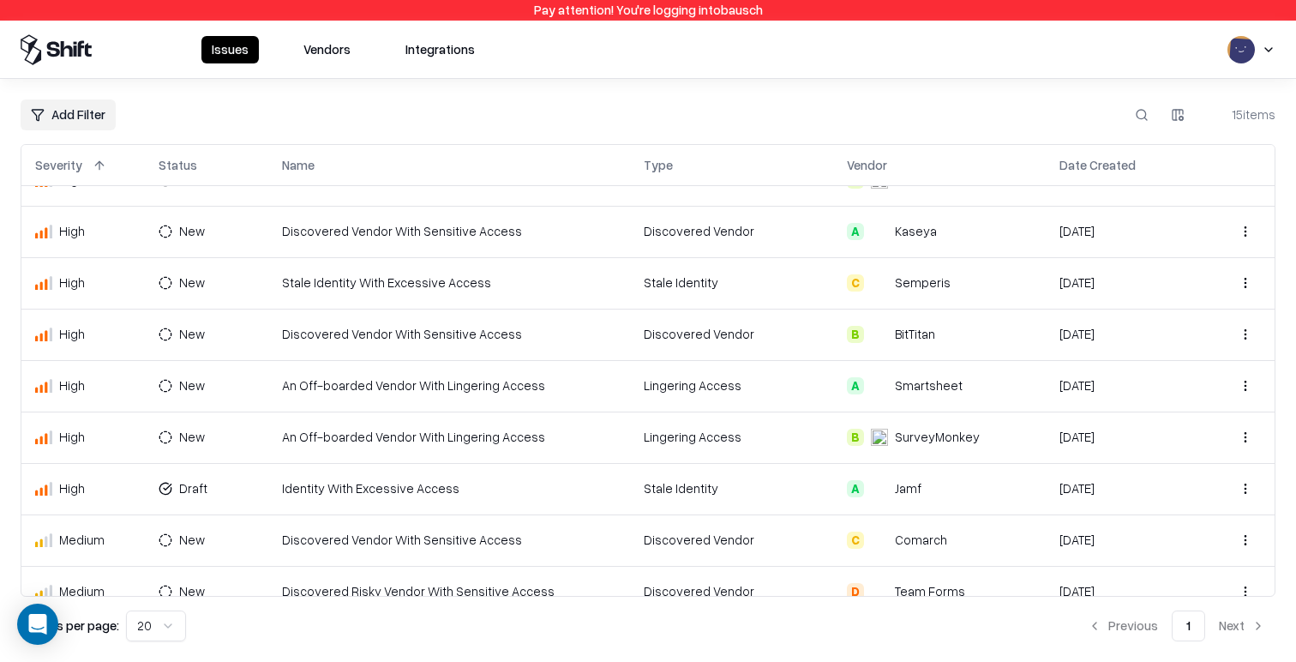
scroll to position [362, 0]
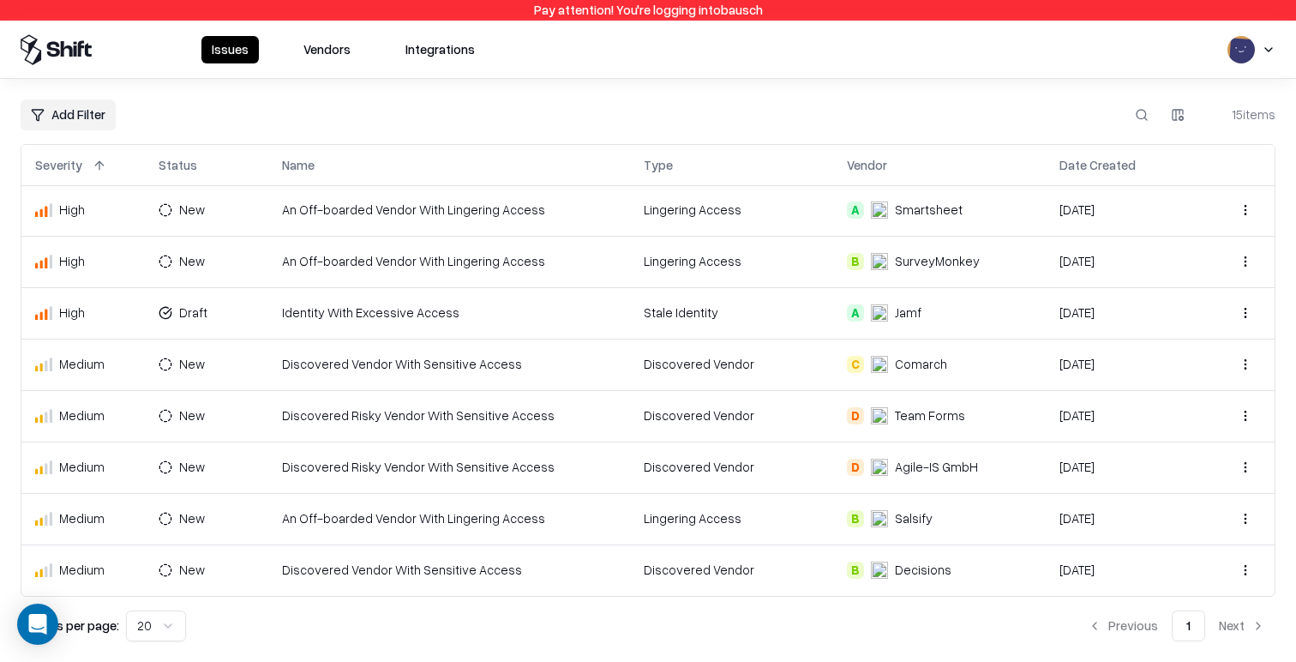
click at [446, 321] on td "Identity With Excessive Access" at bounding box center [449, 312] width 363 height 51
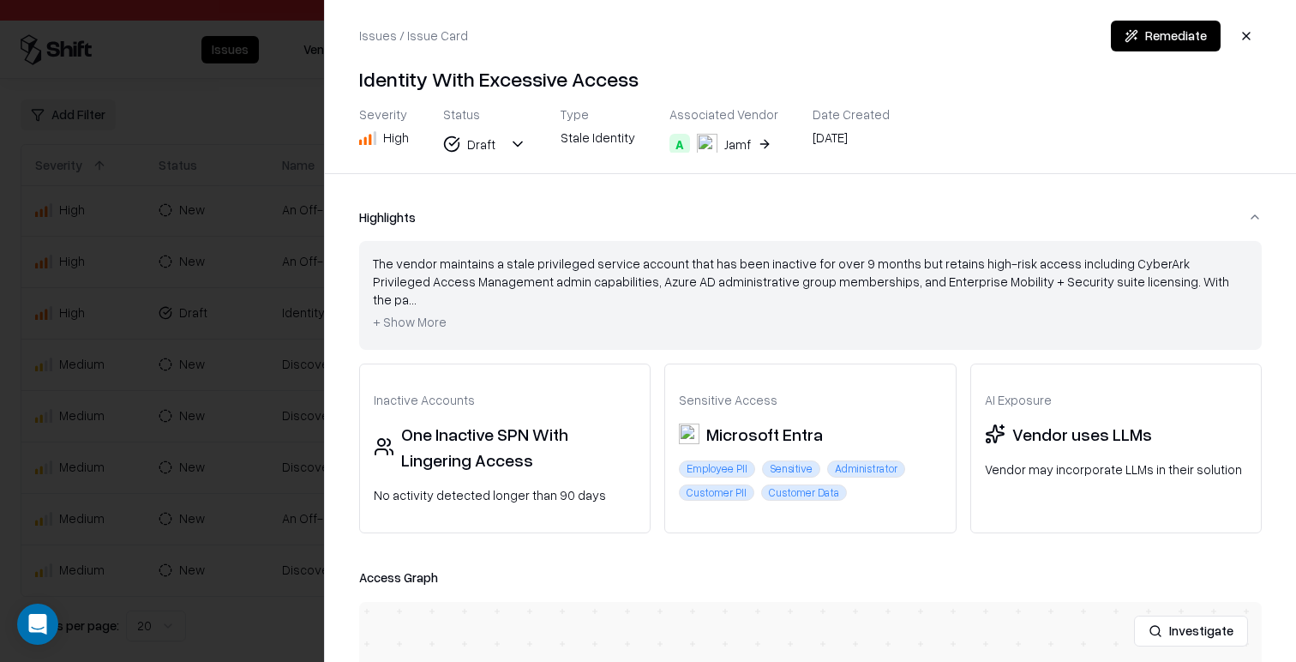
click at [236, 440] on div at bounding box center [648, 331] width 1296 height 662
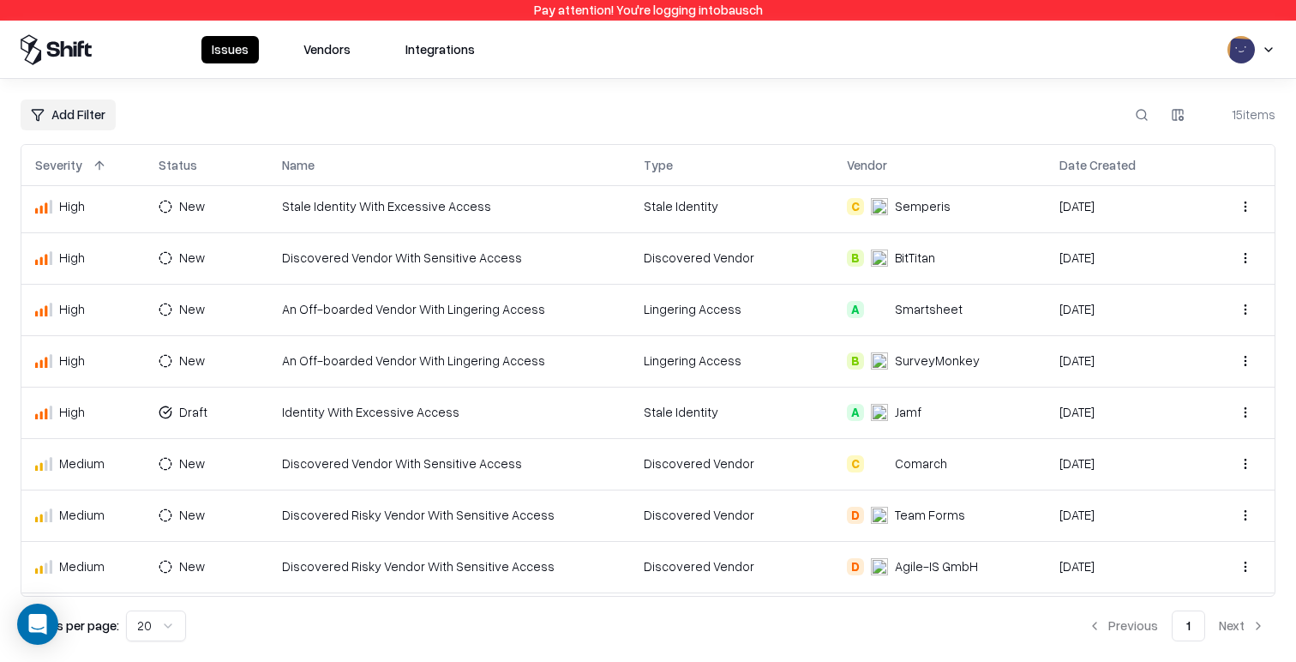
scroll to position [362, 0]
